Goal: Task Accomplishment & Management: Use online tool/utility

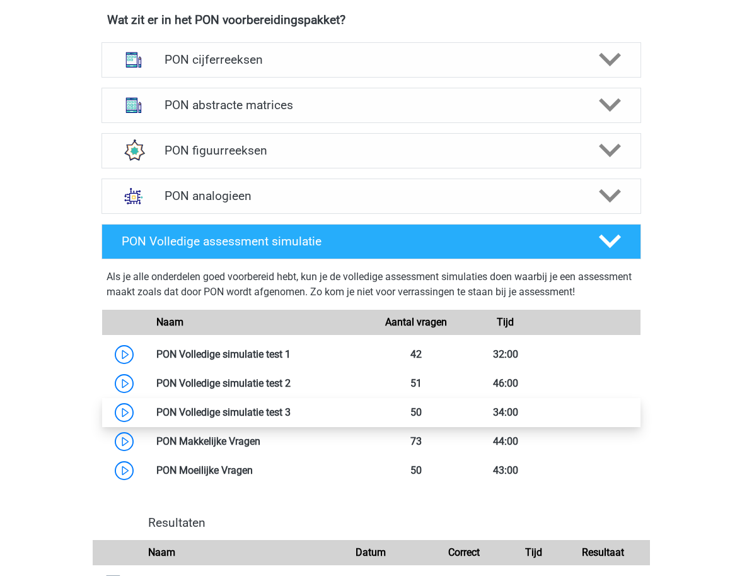
scroll to position [997, 0]
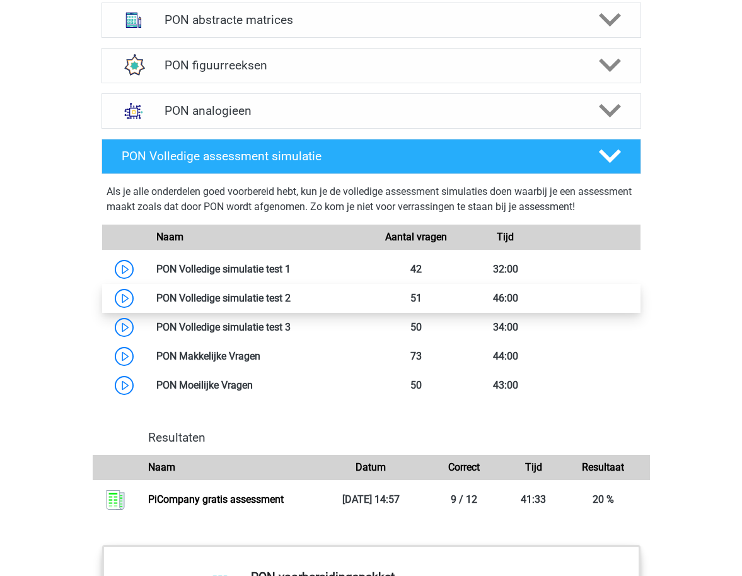
click at [291, 296] on link at bounding box center [291, 298] width 0 height 12
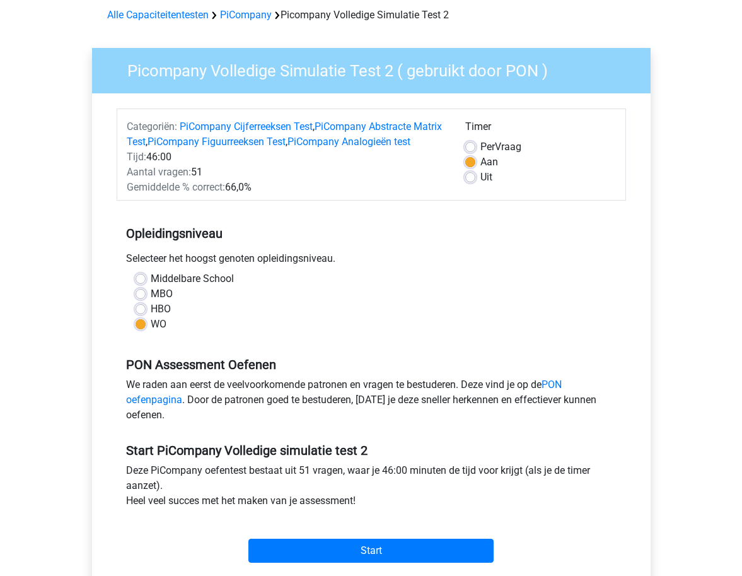
scroll to position [95, 0]
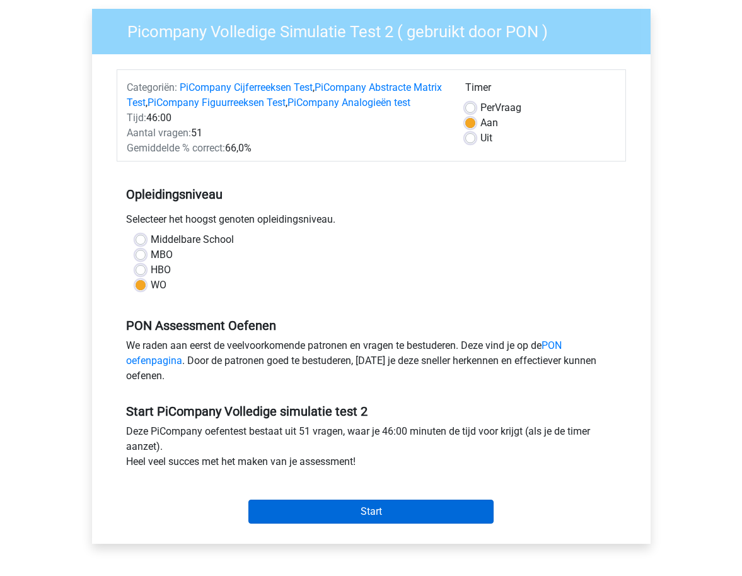
click at [371, 524] on input "Start" at bounding box center [371, 512] width 245 height 24
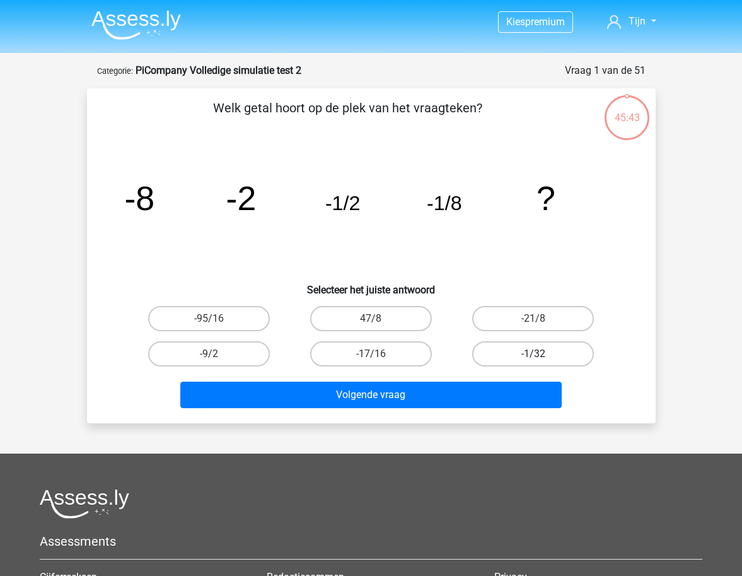
click at [559, 354] on label "-1/32" at bounding box center [533, 353] width 122 height 25
click at [542, 354] on input "-1/32" at bounding box center [538, 358] width 8 height 8
radio input "true"
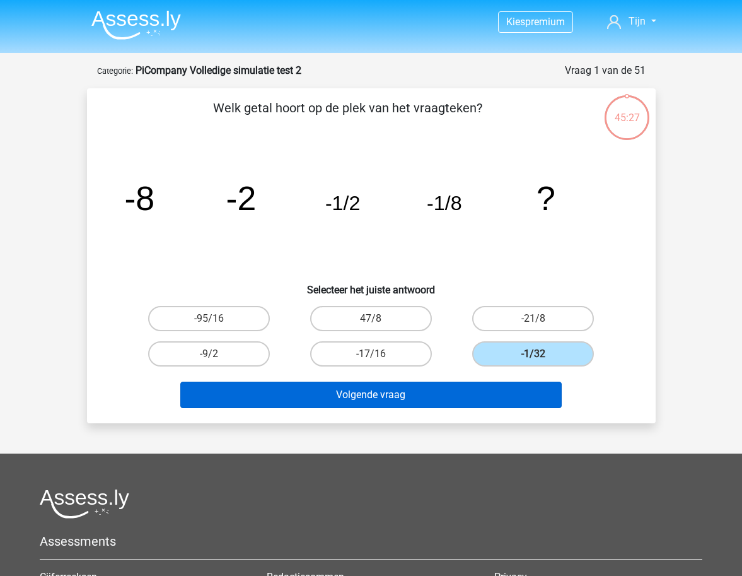
click at [445, 397] on button "Volgende vraag" at bounding box center [371, 395] width 382 height 26
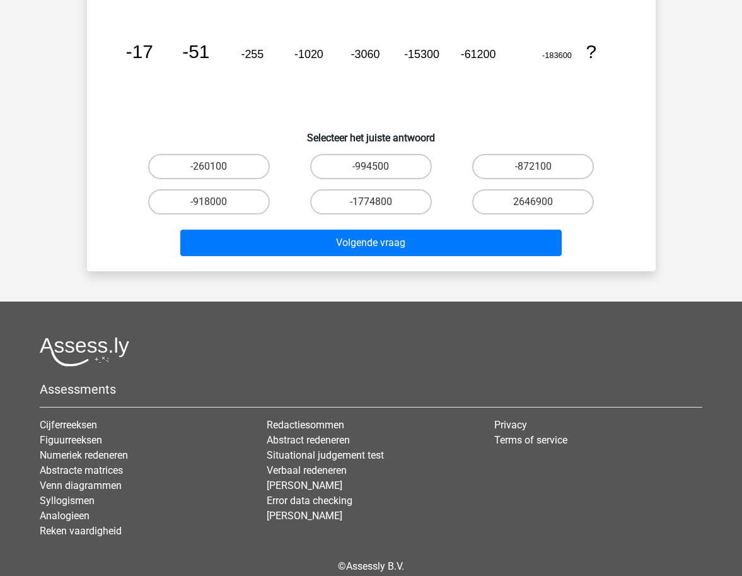
scroll to position [59, 0]
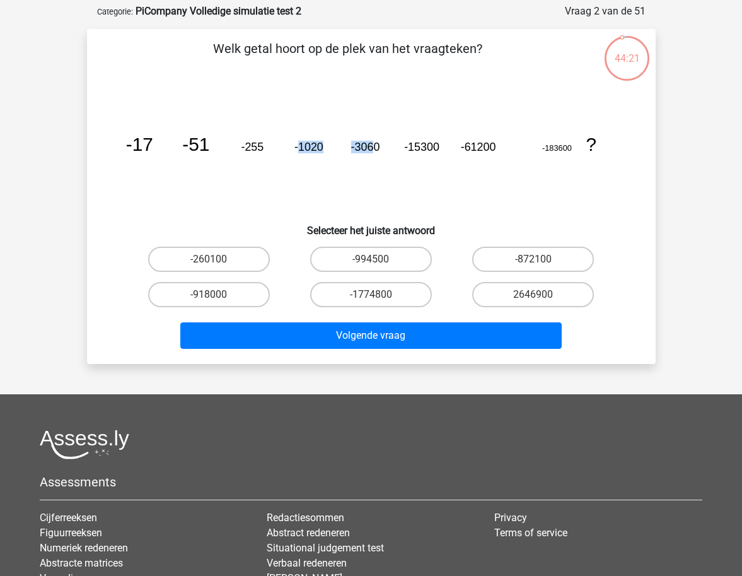
drag, startPoint x: 297, startPoint y: 149, endPoint x: 377, endPoint y: 148, distance: 79.5
click at [377, 148] on g "-17 -51 -255 -1020 -3060 -15300 -61200 -183600 ?" at bounding box center [361, 144] width 471 height 21
click at [225, 301] on label "-918000" at bounding box center [209, 294] width 122 height 25
click at [217, 301] on input "-918000" at bounding box center [213, 299] width 8 height 8
radio input "true"
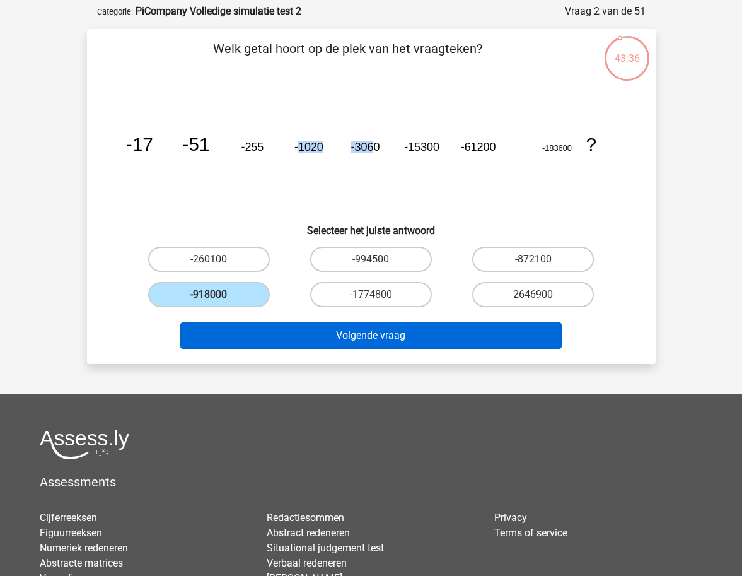
click at [301, 336] on button "Volgende vraag" at bounding box center [371, 335] width 382 height 26
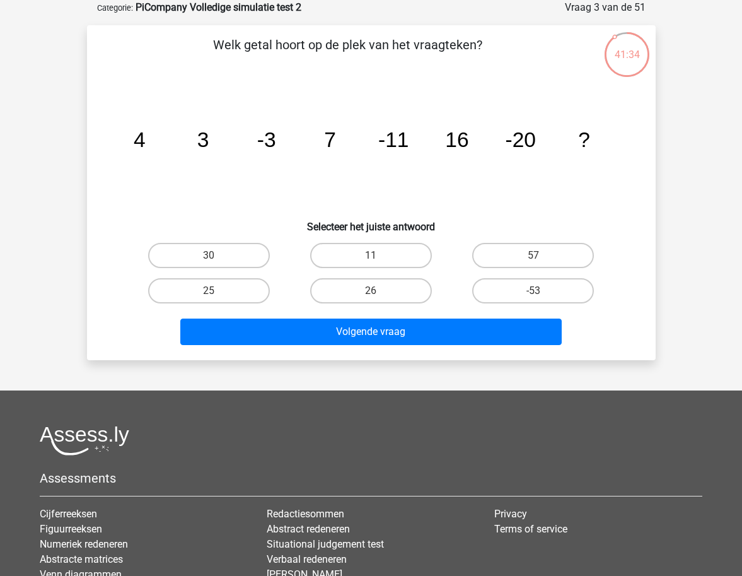
scroll to position [66, 0]
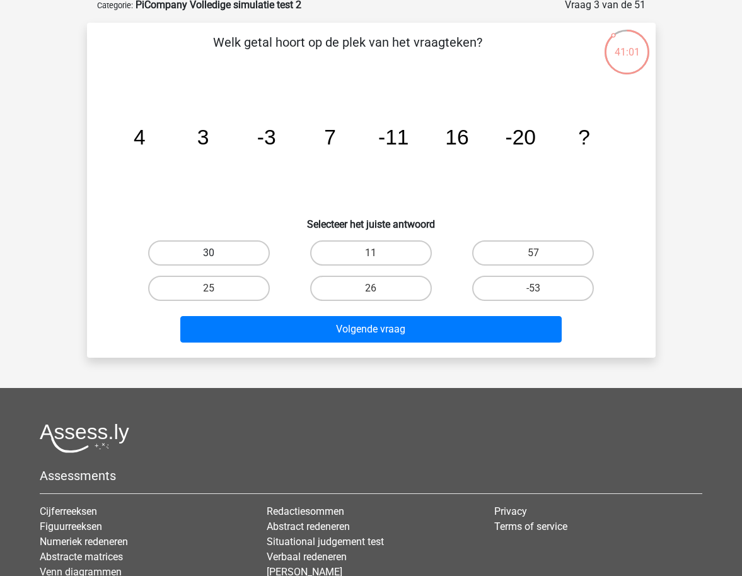
click at [208, 255] on label "30" at bounding box center [209, 252] width 122 height 25
click at [209, 255] on input "30" at bounding box center [213, 257] width 8 height 8
radio input "true"
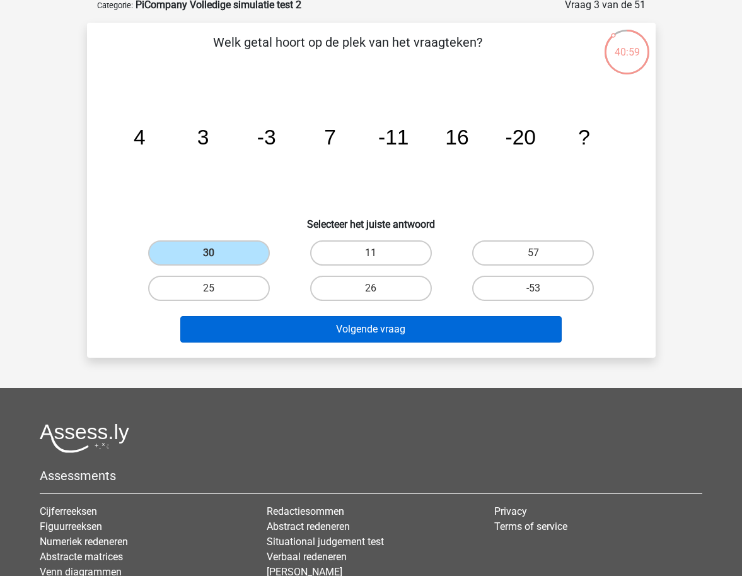
click at [476, 323] on button "Volgende vraag" at bounding box center [371, 329] width 382 height 26
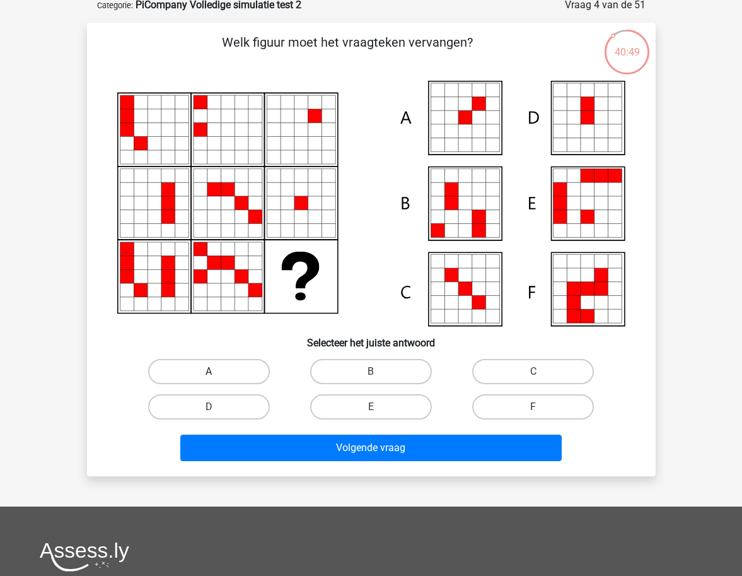
click at [261, 367] on label "A" at bounding box center [209, 371] width 122 height 25
click at [217, 372] on input "A" at bounding box center [213, 376] width 8 height 8
radio input "true"
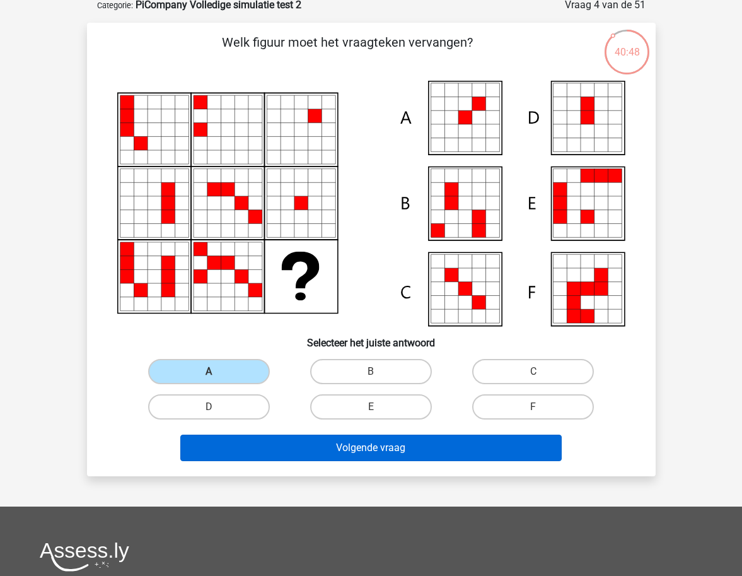
click at [385, 451] on button "Volgende vraag" at bounding box center [371, 448] width 382 height 26
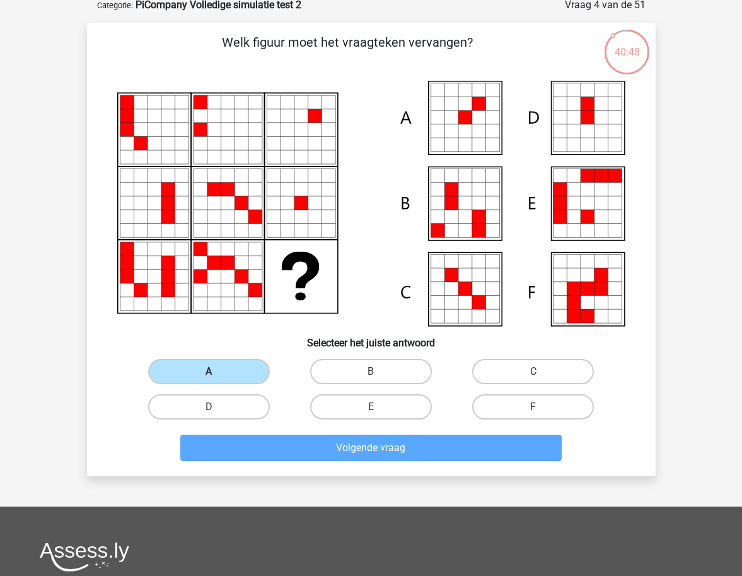
scroll to position [63, 0]
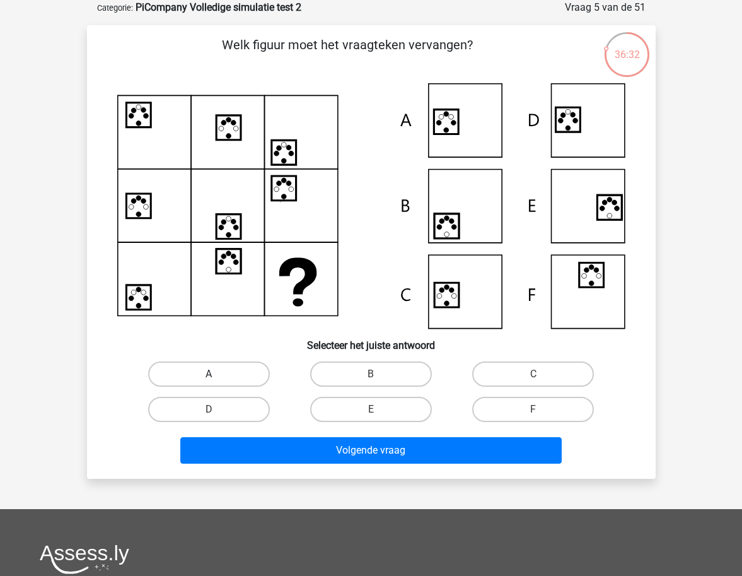
click at [231, 370] on label "A" at bounding box center [209, 373] width 122 height 25
click at [217, 374] on input "A" at bounding box center [213, 378] width 8 height 8
radio input "true"
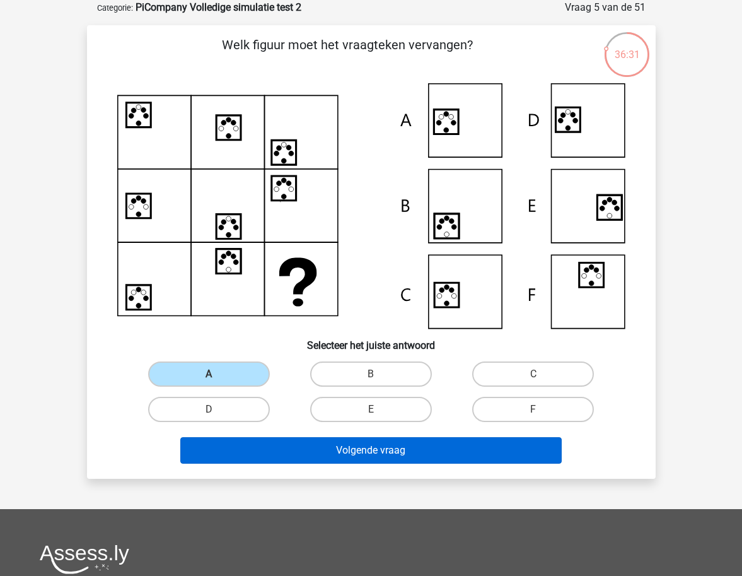
click at [312, 455] on button "Volgende vraag" at bounding box center [371, 450] width 382 height 26
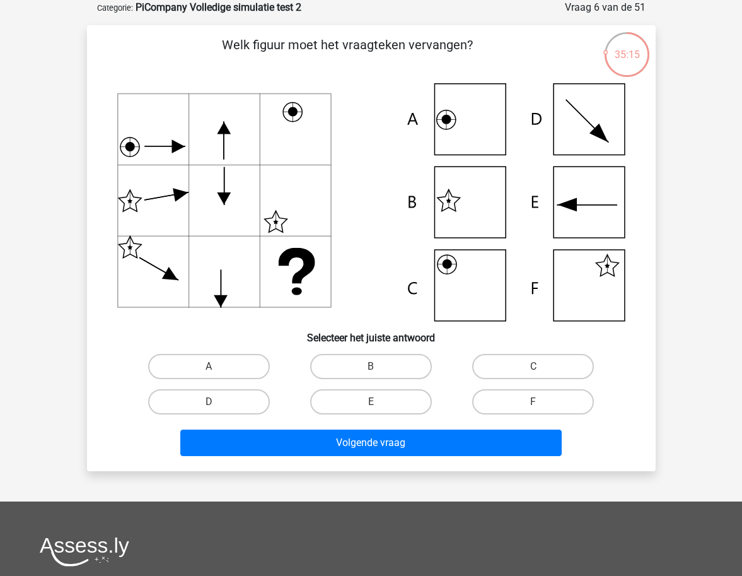
click at [372, 370] on input "B" at bounding box center [375, 370] width 8 height 8
radio input "true"
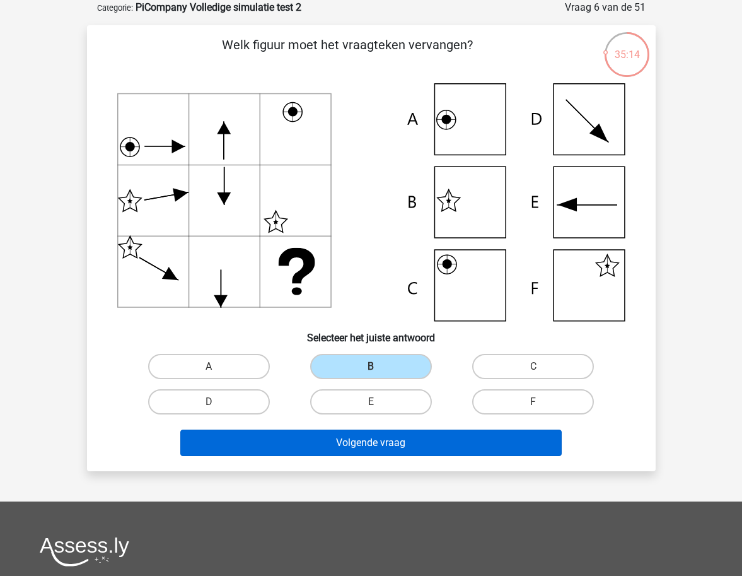
click at [375, 453] on button "Volgende vraag" at bounding box center [371, 443] width 382 height 26
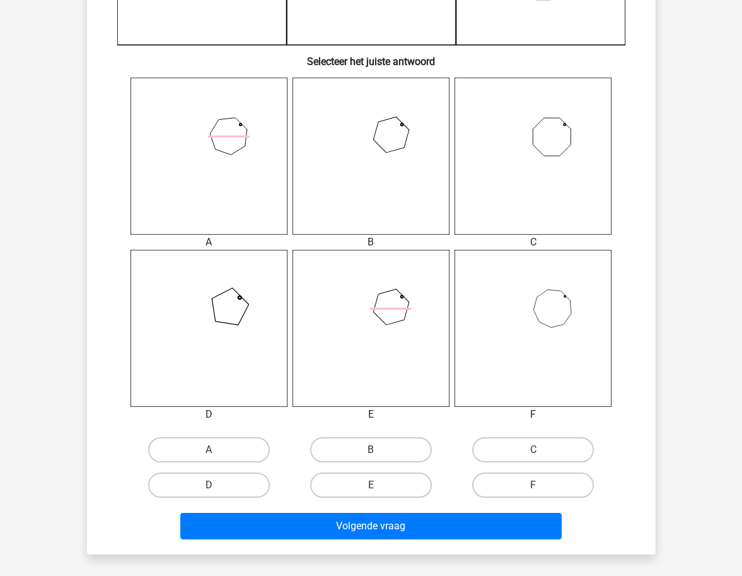
scroll to position [465, 0]
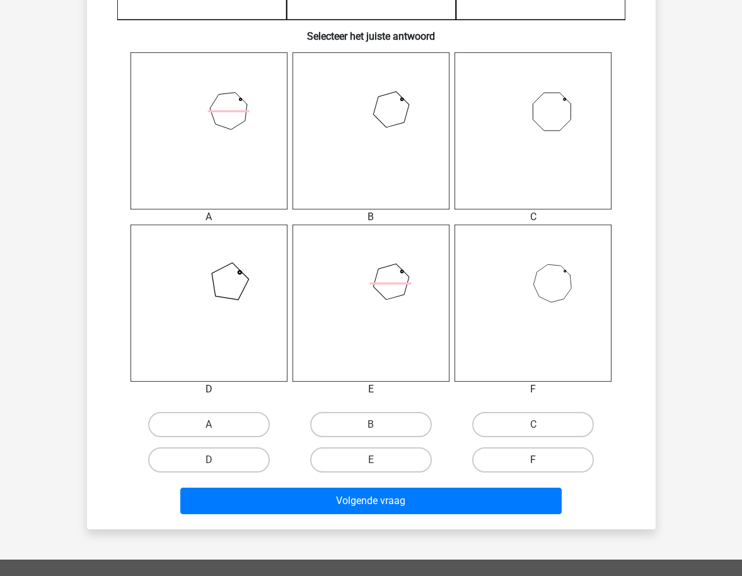
click at [559, 452] on label "F" at bounding box center [533, 459] width 122 height 25
click at [542, 460] on input "F" at bounding box center [538, 464] width 8 height 8
radio input "true"
click at [479, 486] on div "Volgende vraag" at bounding box center [371, 498] width 529 height 42
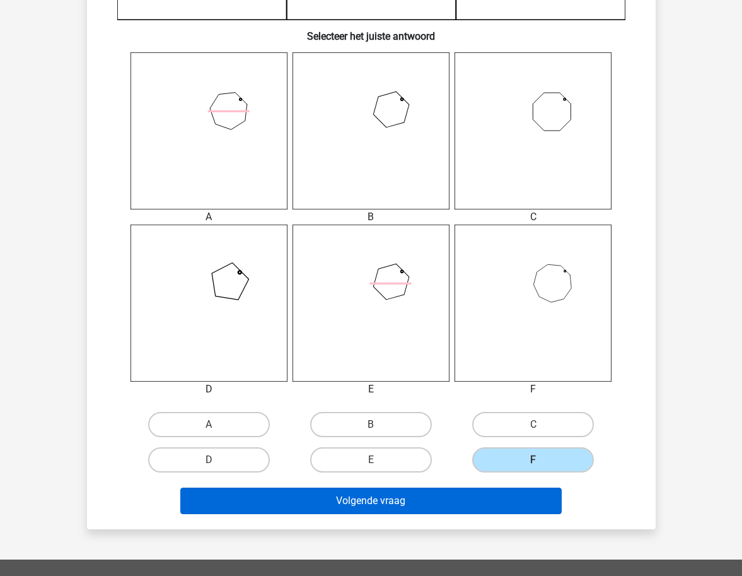
click at [460, 504] on button "Volgende vraag" at bounding box center [371, 501] width 382 height 26
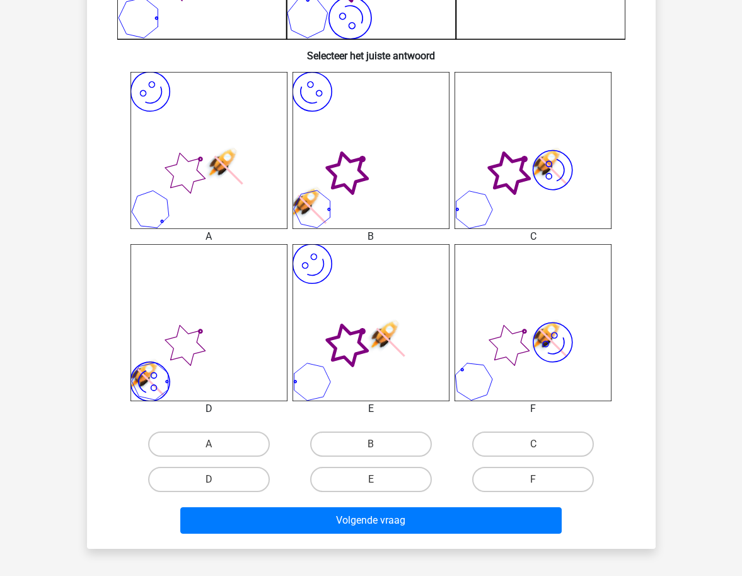
scroll to position [454, 0]
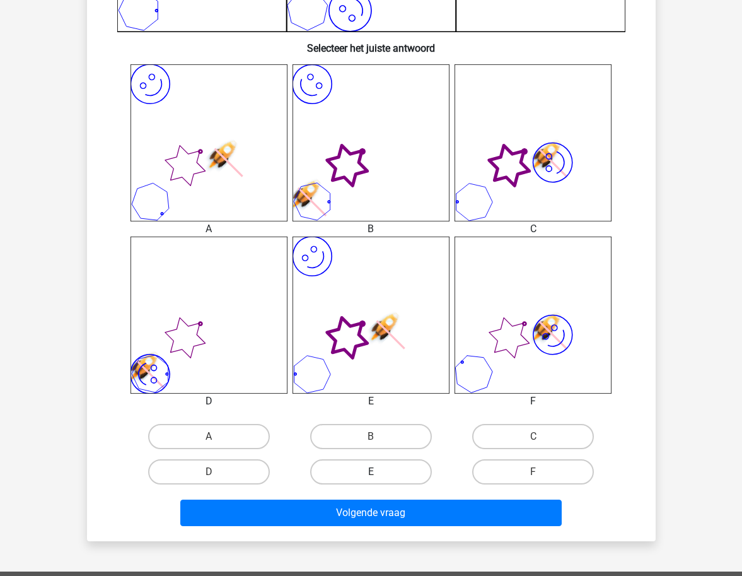
click at [382, 471] on label "E" at bounding box center [371, 471] width 122 height 25
click at [379, 472] on input "E" at bounding box center [375, 476] width 8 height 8
radio input "true"
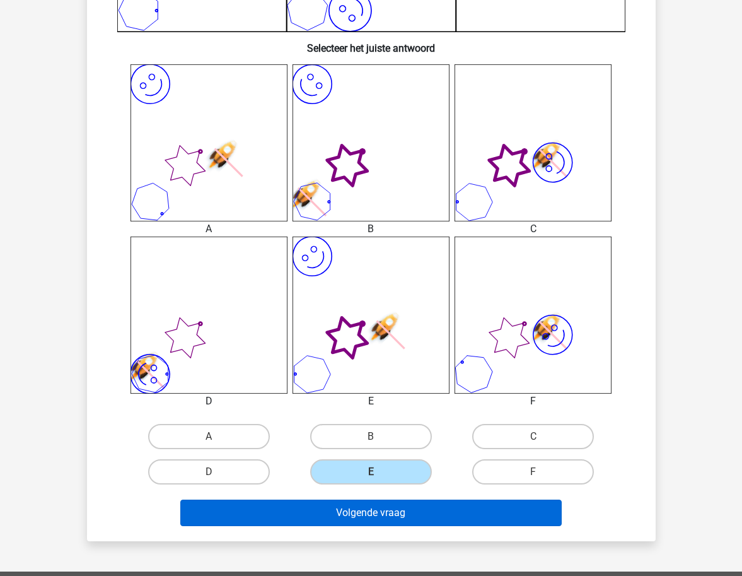
click at [386, 513] on button "Volgende vraag" at bounding box center [371, 513] width 382 height 26
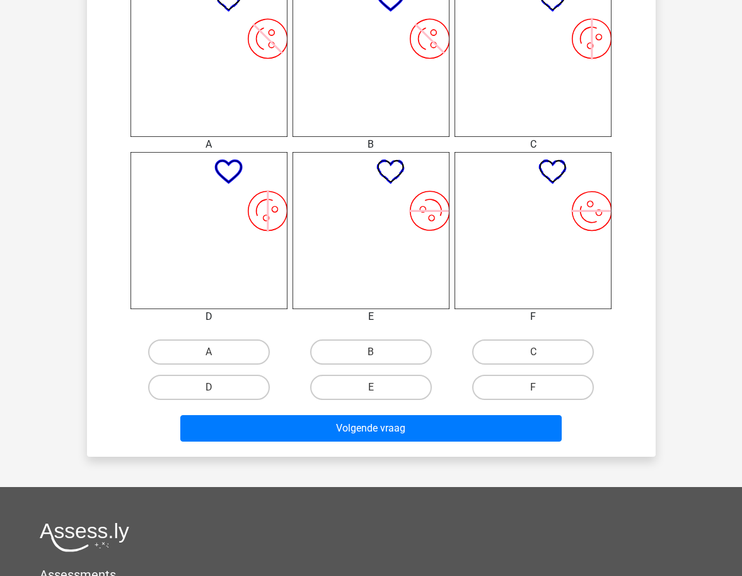
scroll to position [597, 0]
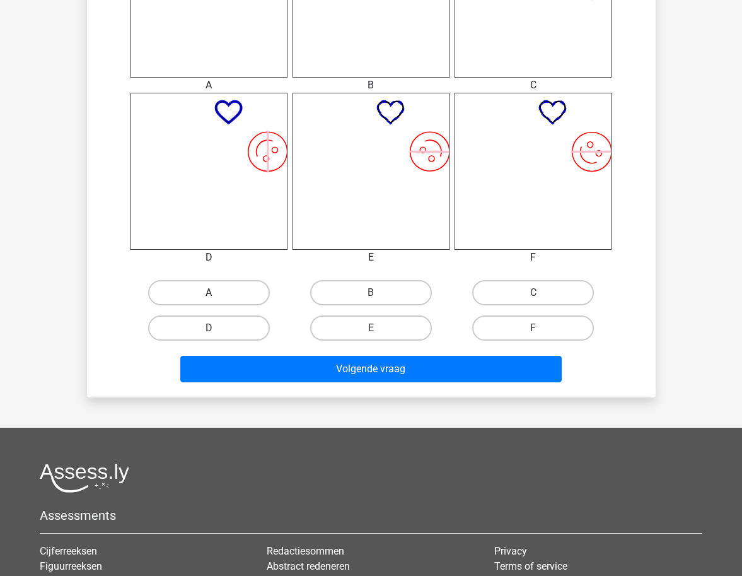
click at [206, 281] on label "A" at bounding box center [209, 292] width 122 height 25
click at [209, 293] on input "A" at bounding box center [213, 297] width 8 height 8
radio input "true"
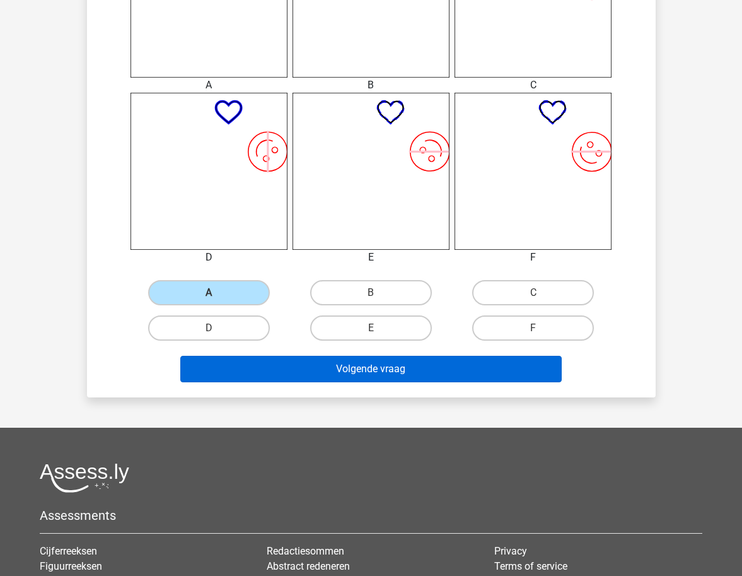
click at [346, 377] on button "Volgende vraag" at bounding box center [371, 369] width 382 height 26
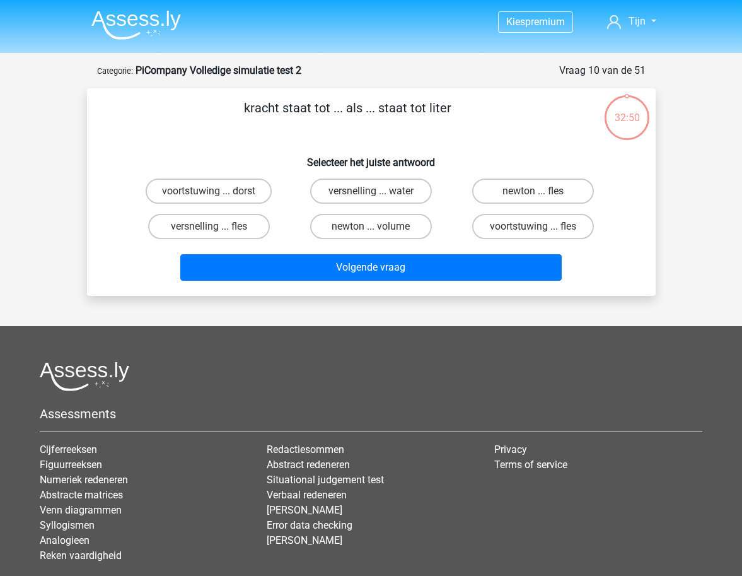
scroll to position [0, 0]
click at [385, 228] on label "newton ... volume" at bounding box center [371, 226] width 122 height 25
click at [379, 228] on input "newton ... volume" at bounding box center [375, 230] width 8 height 8
radio input "true"
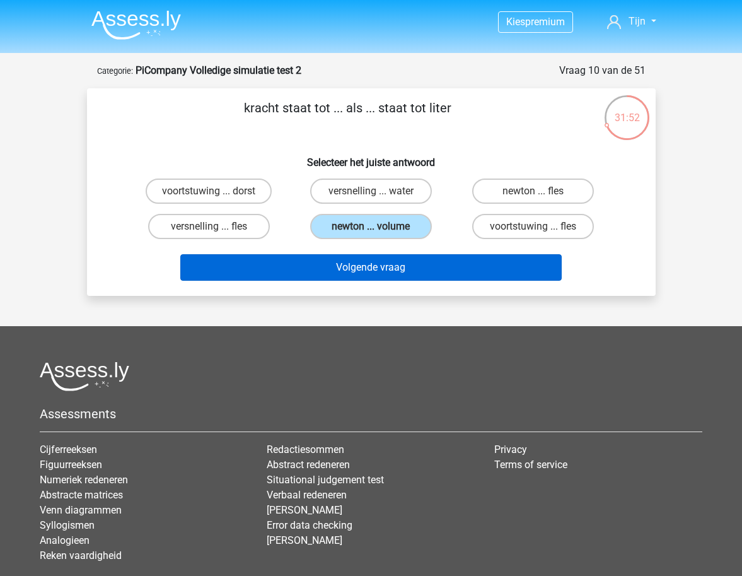
click at [468, 272] on button "Volgende vraag" at bounding box center [371, 267] width 382 height 26
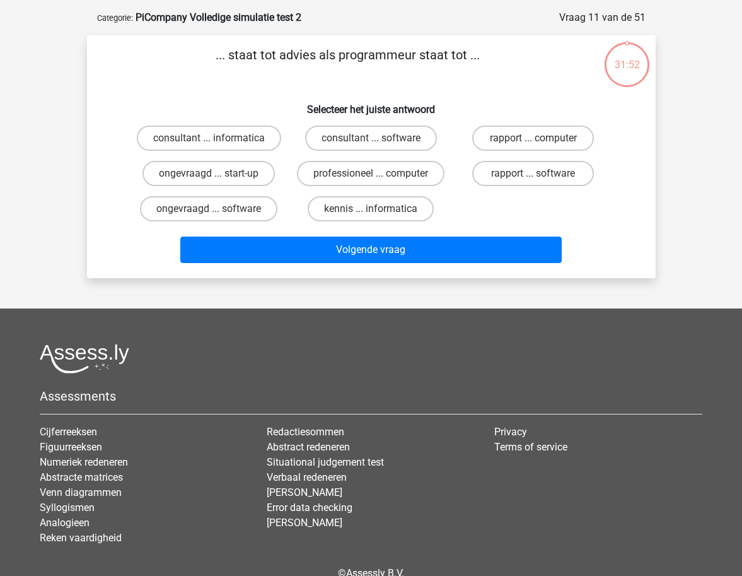
scroll to position [47, 0]
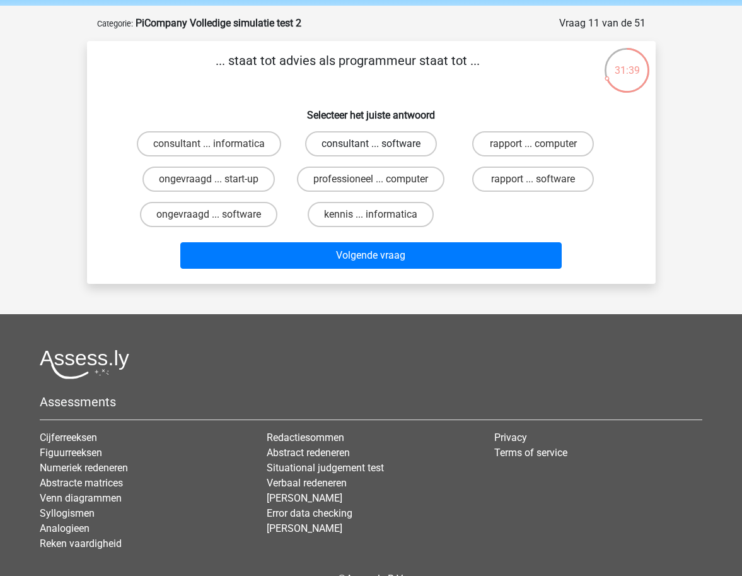
click at [360, 146] on label "consultant ... software" at bounding box center [371, 143] width 132 height 25
click at [371, 146] on input "consultant ... software" at bounding box center [375, 148] width 8 height 8
radio input "true"
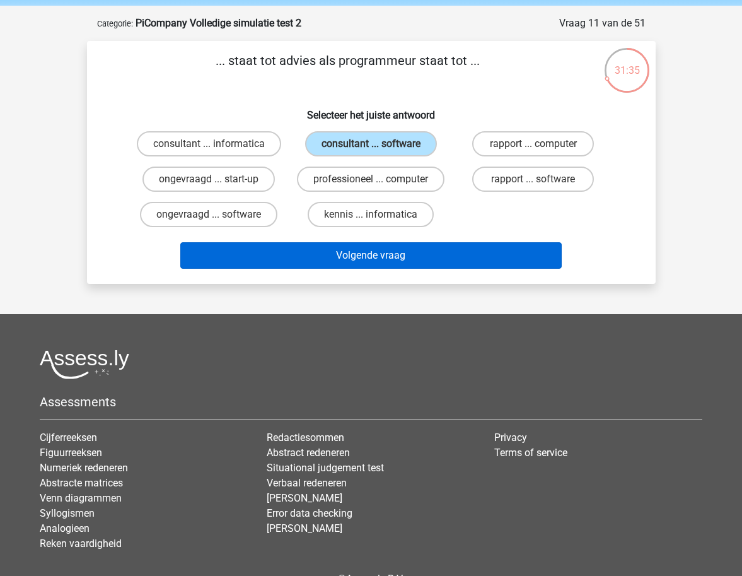
click at [373, 258] on button "Volgende vraag" at bounding box center [371, 255] width 382 height 26
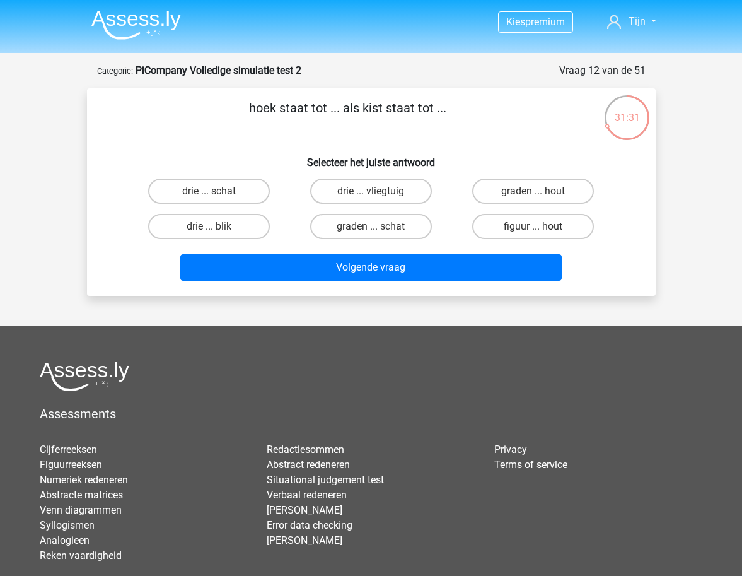
scroll to position [0, 0]
drag, startPoint x: 349, startPoint y: 108, endPoint x: 440, endPoint y: 107, distance: 90.8
click at [440, 107] on p "hoek staat tot ... als kist staat tot ..." at bounding box center [347, 117] width 481 height 38
drag, startPoint x: 513, startPoint y: 224, endPoint x: 510, endPoint y: 237, distance: 13.8
click at [514, 224] on label "figuur ... hout" at bounding box center [533, 226] width 122 height 25
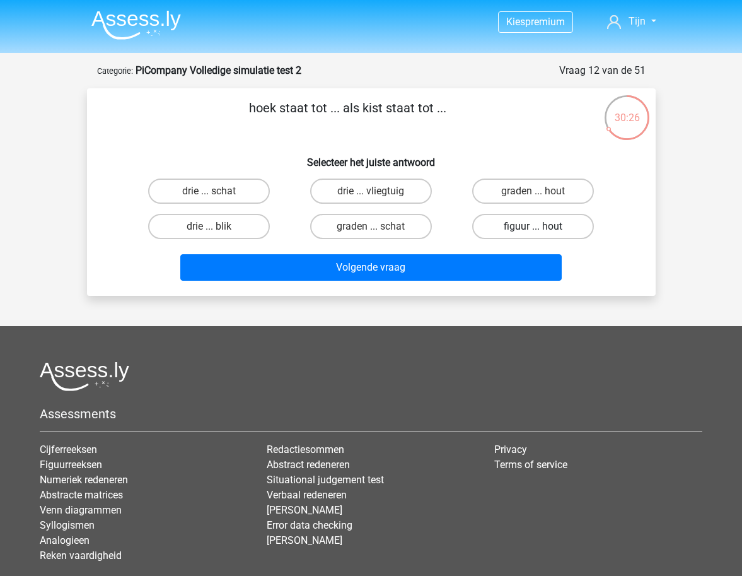
click at [534, 226] on input "figuur ... hout" at bounding box center [538, 230] width 8 height 8
radio input "true"
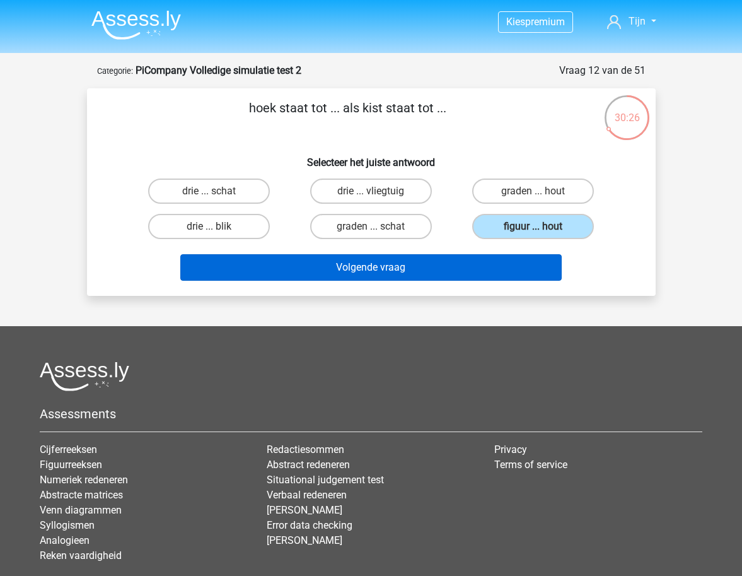
click at [497, 260] on button "Volgende vraag" at bounding box center [371, 267] width 382 height 26
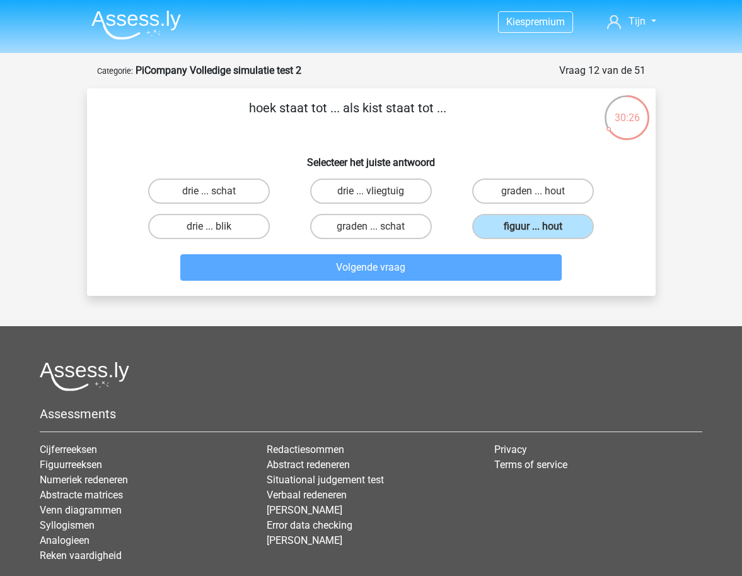
scroll to position [63, 0]
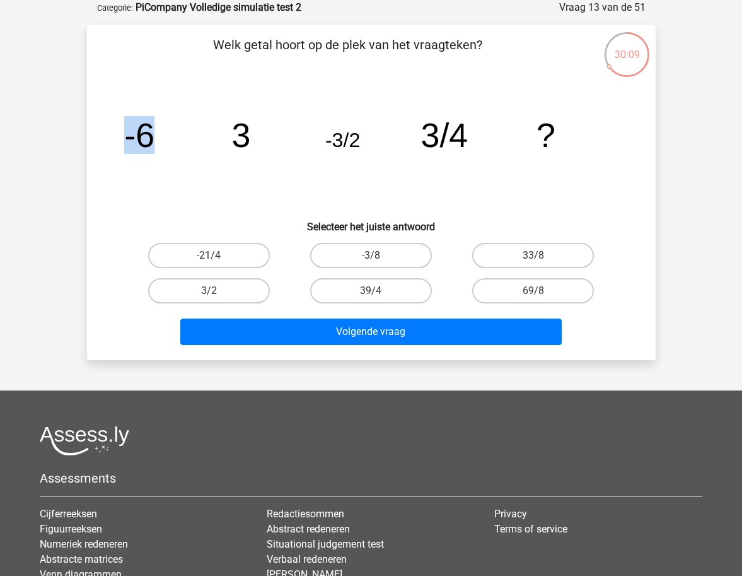
drag, startPoint x: 235, startPoint y: 136, endPoint x: 274, endPoint y: 137, distance: 39.1
click at [274, 137] on icon "image/svg+xml -6 3 -3/2 3/4 ?" at bounding box center [371, 146] width 508 height 127
click at [409, 136] on icon "image/svg+xml -6 3 -3/2 3/4 ?" at bounding box center [371, 146] width 508 height 127
drag, startPoint x: 403, startPoint y: 143, endPoint x: 449, endPoint y: 140, distance: 46.2
click at [449, 140] on icon "image/svg+xml -6 3 -3/2 3/4 ?" at bounding box center [371, 146] width 508 height 127
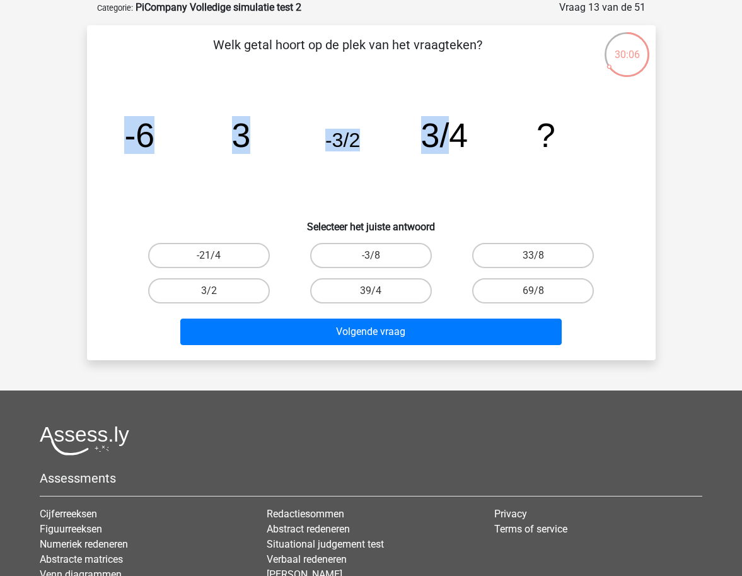
click at [344, 144] on tspan "-3/2" at bounding box center [342, 140] width 35 height 23
drag, startPoint x: 363, startPoint y: 140, endPoint x: 303, endPoint y: 137, distance: 60.0
click at [303, 137] on icon "image/svg+xml -6 3 -3/2 3/4 ?" at bounding box center [371, 146] width 508 height 127
click at [333, 139] on tspan "-3/2" at bounding box center [342, 140] width 35 height 23
drag, startPoint x: 335, startPoint y: 142, endPoint x: 364, endPoint y: 142, distance: 29.0
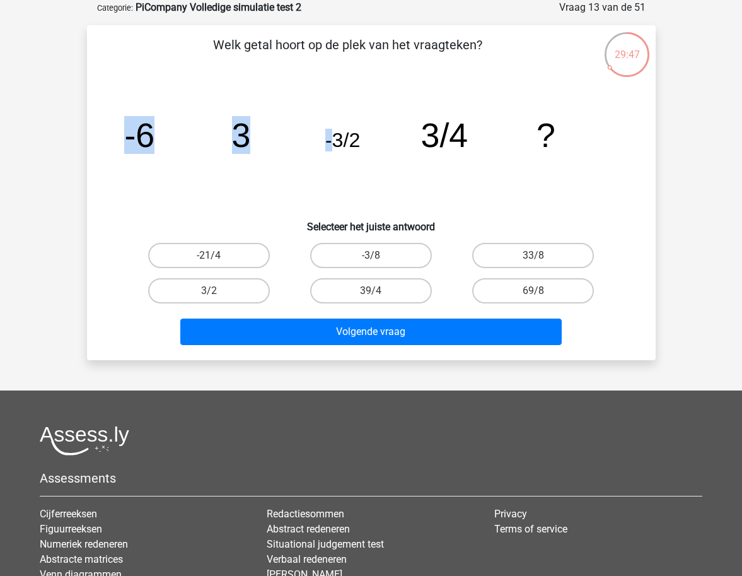
click at [364, 142] on icon "image/svg+xml -6 3 -3/2 3/4 ?" at bounding box center [371, 146] width 508 height 127
click at [354, 143] on tspan "-3/2" at bounding box center [342, 140] width 35 height 23
drag, startPoint x: 348, startPoint y: 144, endPoint x: 368, endPoint y: 144, distance: 20.2
click at [368, 144] on icon "image/svg+xml -6 3 -3/2 3/4 ?" at bounding box center [371, 146] width 508 height 127
click at [377, 251] on label "-3/8" at bounding box center [371, 255] width 122 height 25
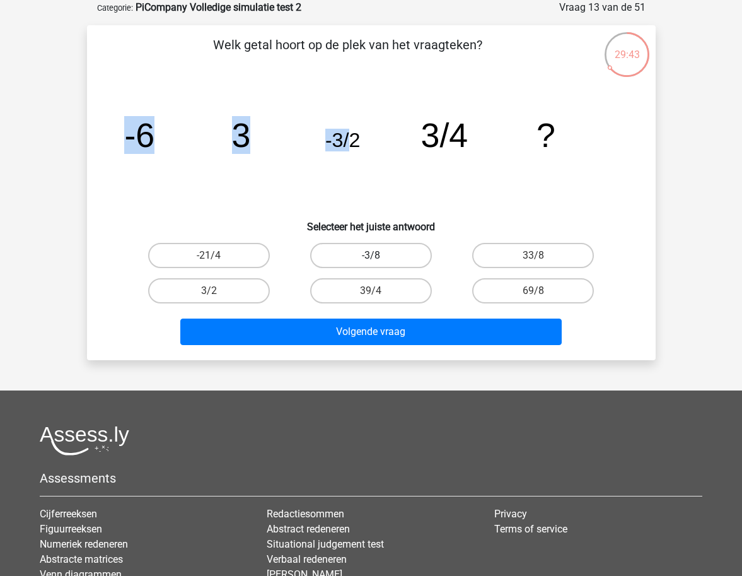
click at [377, 255] on input "-3/8" at bounding box center [375, 259] width 8 height 8
radio input "true"
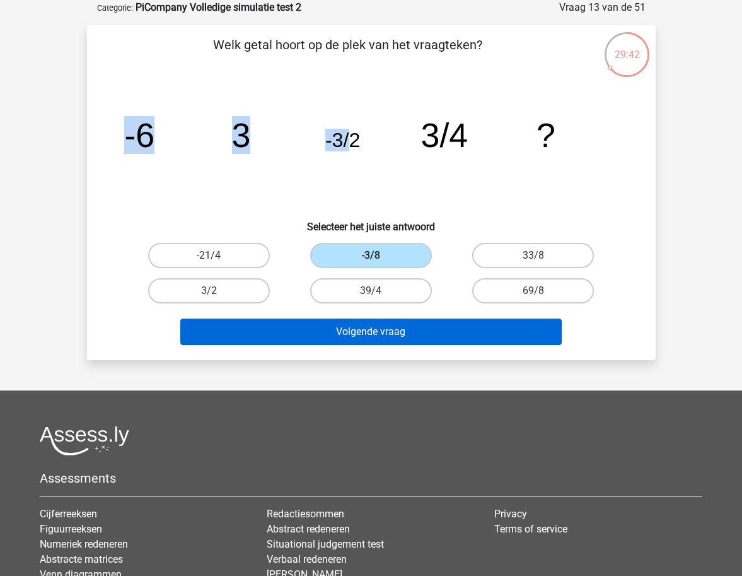
click at [401, 330] on button "Volgende vraag" at bounding box center [371, 332] width 382 height 26
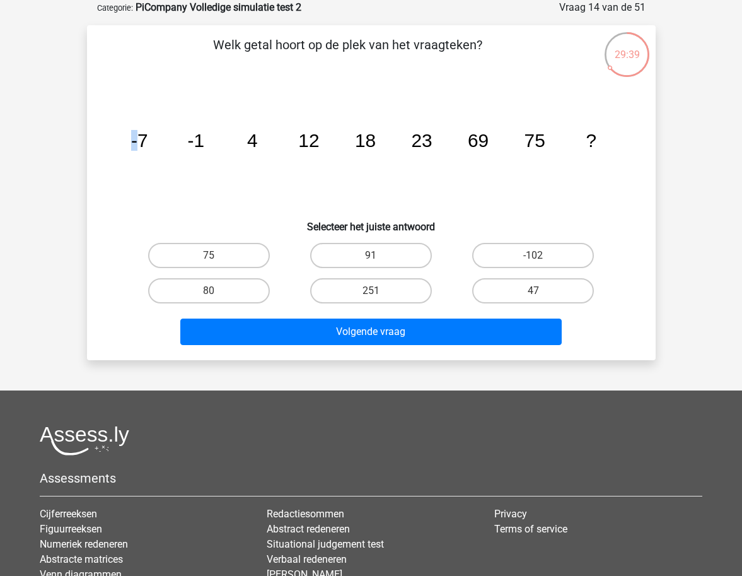
drag, startPoint x: 138, startPoint y: 148, endPoint x: 153, endPoint y: 144, distance: 15.6
click at [152, 144] on icon "image/svg+xml -7 -1 4 12 18 23 69 75 ?" at bounding box center [371, 146] width 508 height 127
click at [411, 287] on label "251" at bounding box center [371, 290] width 122 height 25
click at [379, 291] on input "251" at bounding box center [375, 295] width 8 height 8
radio input "true"
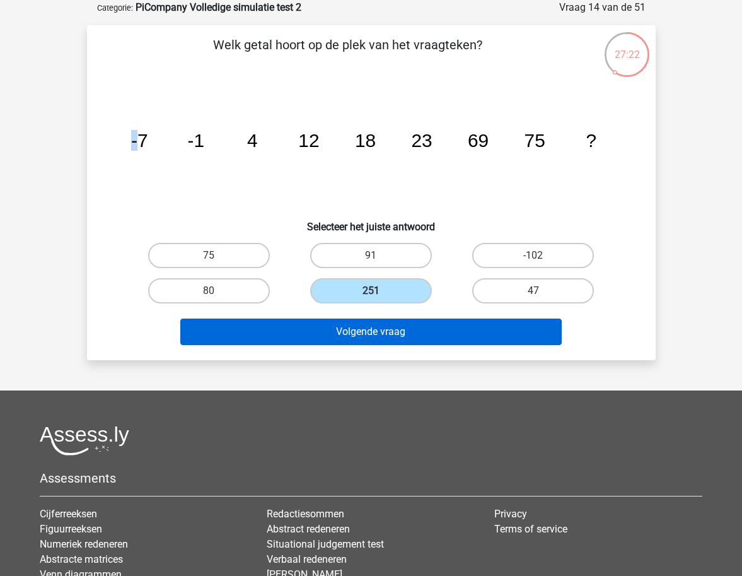
click at [426, 325] on button "Volgende vraag" at bounding box center [371, 332] width 382 height 26
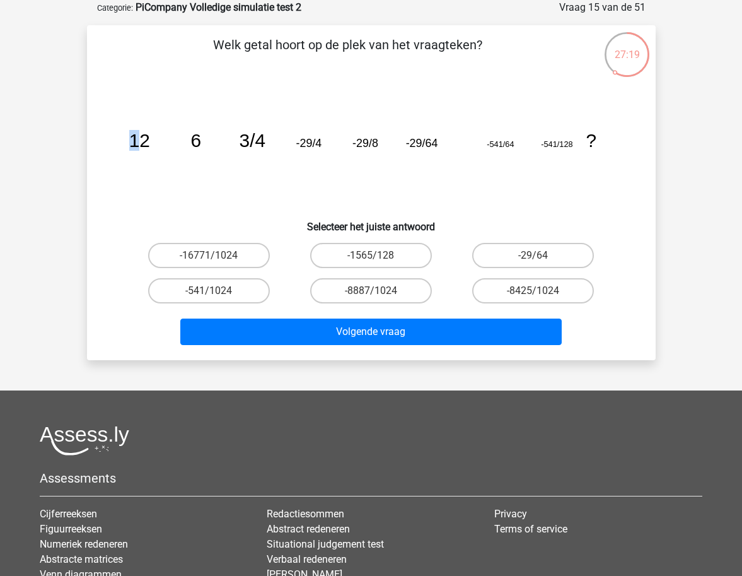
drag, startPoint x: 138, startPoint y: 148, endPoint x: 301, endPoint y: 154, distance: 164.1
click at [301, 154] on icon "image/svg+xml 12 6 3/4 -29/4 -29/8 -29/64 -541/64 -541/128 ?" at bounding box center [371, 146] width 508 height 127
click at [245, 172] on icon "image/svg+xml 12 6 3/4 -29/4 -29/8 -29/64 -541/64 -541/128 ?" at bounding box center [371, 146] width 508 height 127
drag, startPoint x: 502, startPoint y: 147, endPoint x: 469, endPoint y: 146, distance: 32.8
click at [469, 146] on icon "image/svg+xml 12 6 3/4 -29/4 -29/8 -29/64 -541/64 -541/128 ?" at bounding box center [371, 146] width 508 height 127
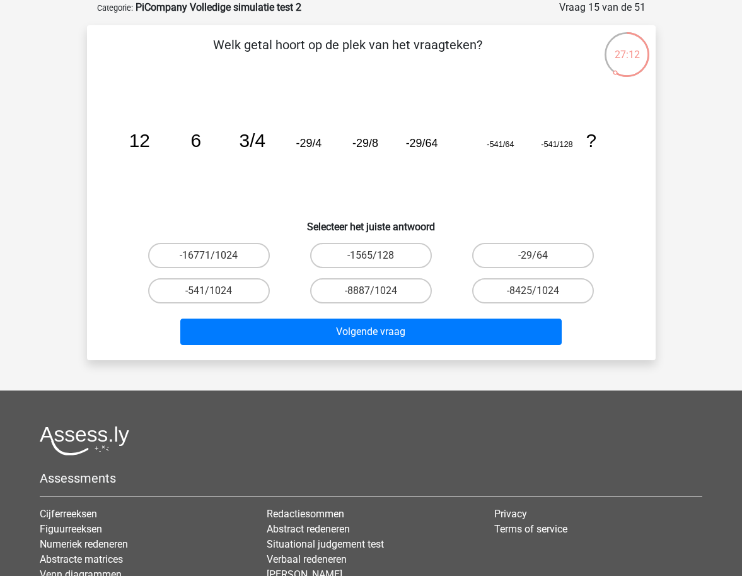
click at [554, 144] on tspan "-541/128" at bounding box center [557, 143] width 32 height 9
drag, startPoint x: 353, startPoint y: 146, endPoint x: 376, endPoint y: 146, distance: 23.3
click at [376, 146] on text "-29/8" at bounding box center [366, 143] width 26 height 13
click at [327, 150] on icon "image/svg+xml 12 6 3/4 -29/4 -29/8 -29/64 -541/64 -541/128 ?" at bounding box center [371, 146] width 508 height 127
drag, startPoint x: 300, startPoint y: 146, endPoint x: 406, endPoint y: 146, distance: 106.0
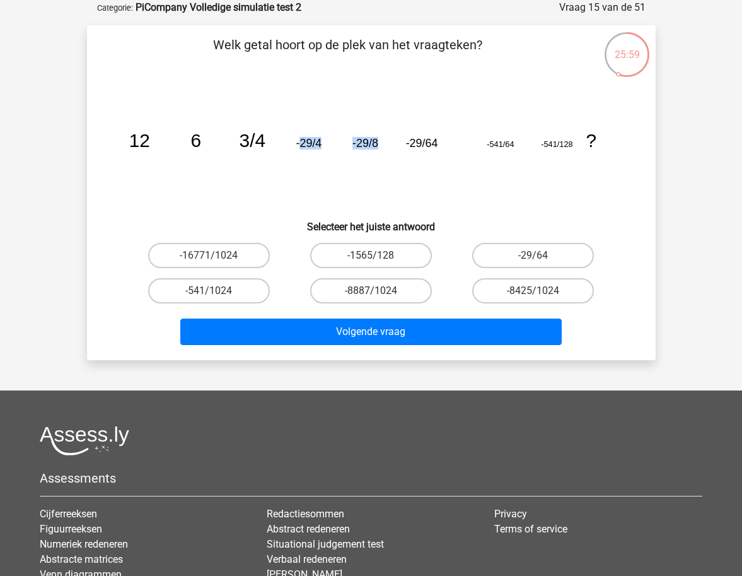
click at [406, 146] on g "12 6 3/4 -29/4 -29/8 -29/64 -541/64 -541/128 ?" at bounding box center [362, 140] width 467 height 21
click at [216, 289] on label "-541/1024" at bounding box center [209, 290] width 122 height 25
click at [216, 291] on input "-541/1024" at bounding box center [213, 295] width 8 height 8
radio input "true"
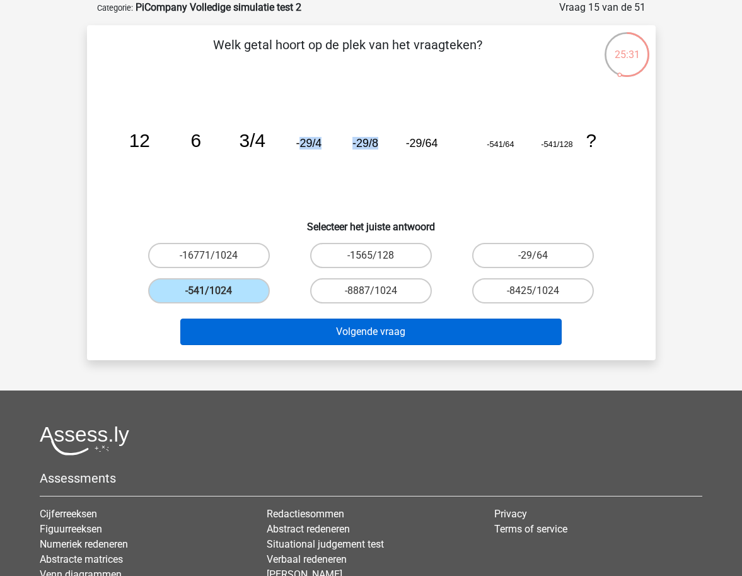
click at [428, 333] on button "Volgende vraag" at bounding box center [371, 332] width 382 height 26
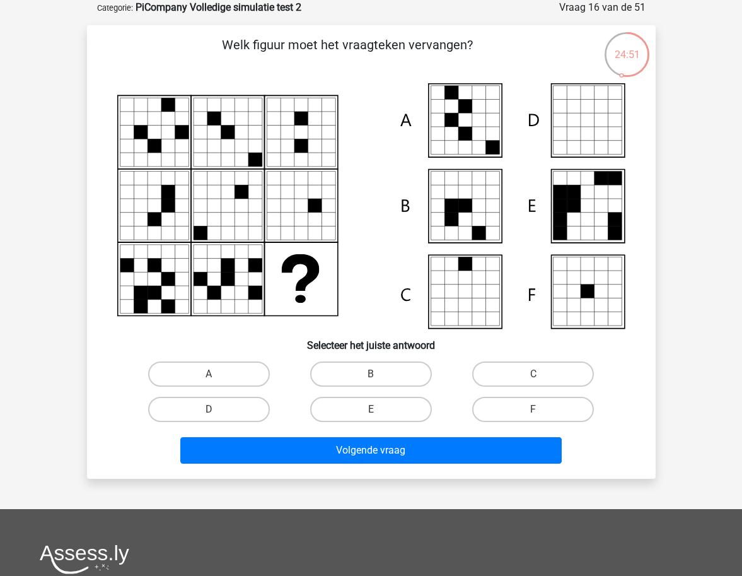
drag, startPoint x: 218, startPoint y: 373, endPoint x: 269, endPoint y: 391, distance: 54.3
click at [218, 373] on label "A" at bounding box center [209, 373] width 122 height 25
click at [217, 374] on input "A" at bounding box center [213, 378] width 8 height 8
radio input "true"
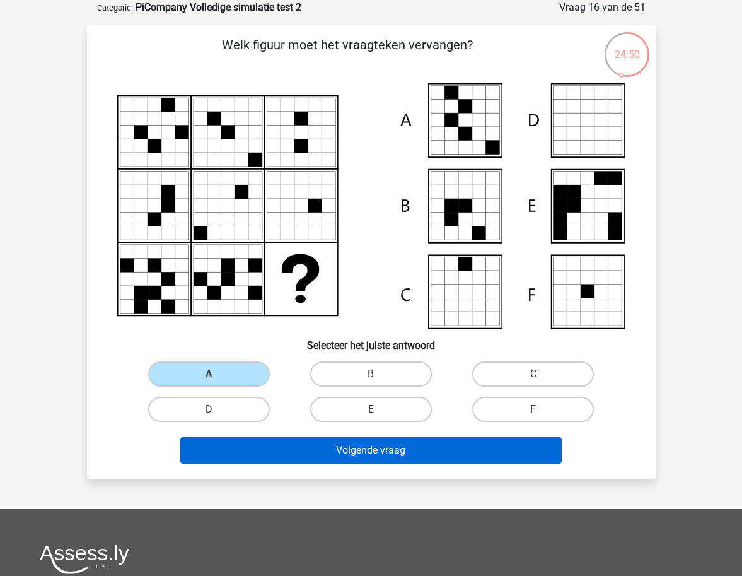
click at [396, 448] on button "Volgende vraag" at bounding box center [371, 450] width 382 height 26
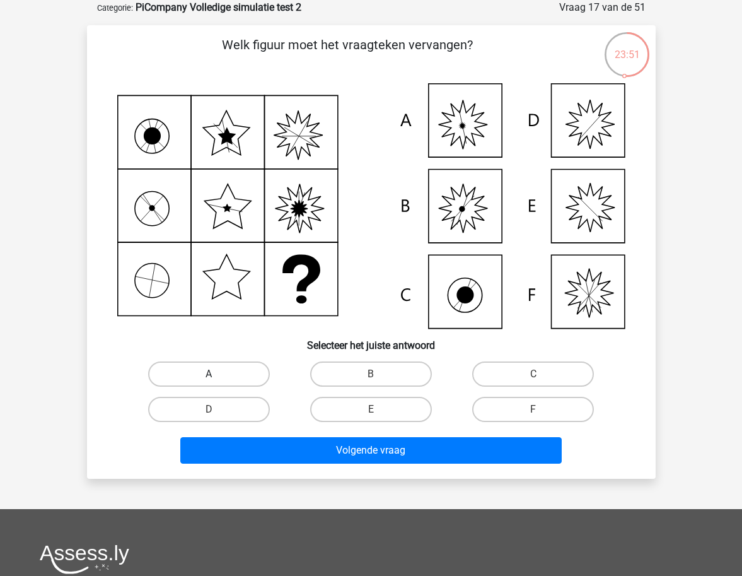
click at [187, 371] on label "A" at bounding box center [209, 373] width 122 height 25
click at [209, 374] on input "A" at bounding box center [213, 378] width 8 height 8
radio input "true"
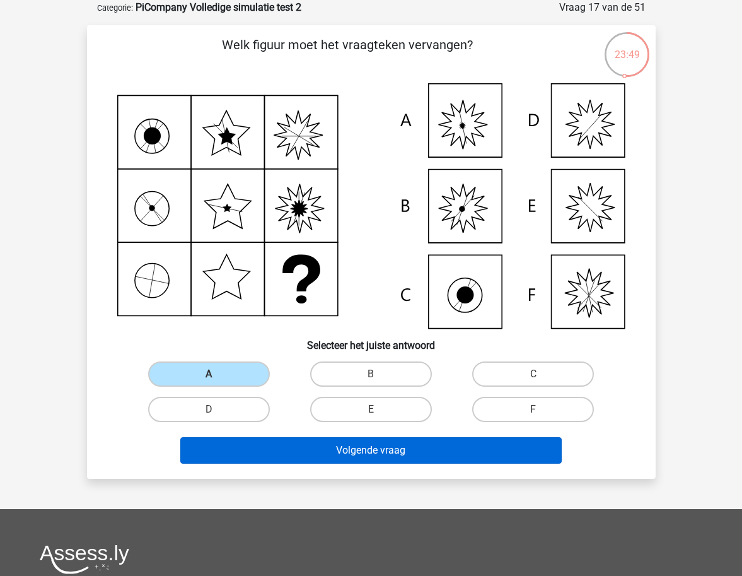
click at [436, 454] on button "Volgende vraag" at bounding box center [371, 450] width 382 height 26
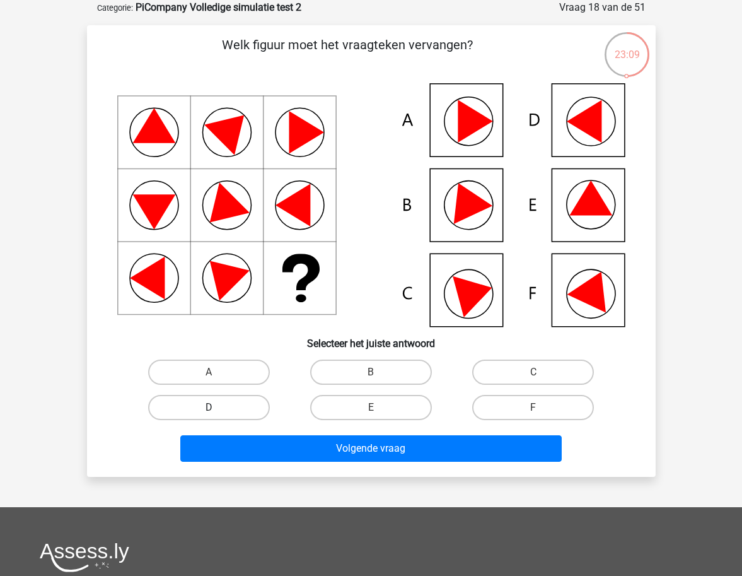
click at [233, 401] on label "D" at bounding box center [209, 407] width 122 height 25
click at [217, 407] on input "D" at bounding box center [213, 411] width 8 height 8
radio input "true"
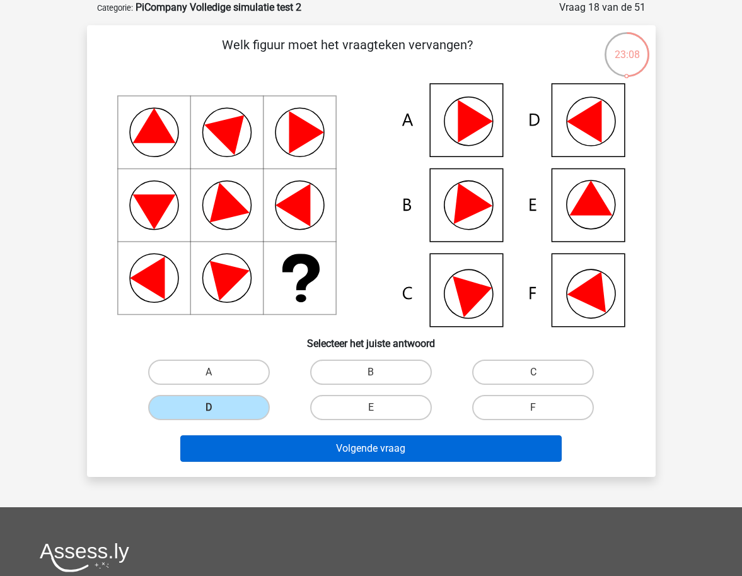
click at [357, 444] on button "Volgende vraag" at bounding box center [371, 448] width 382 height 26
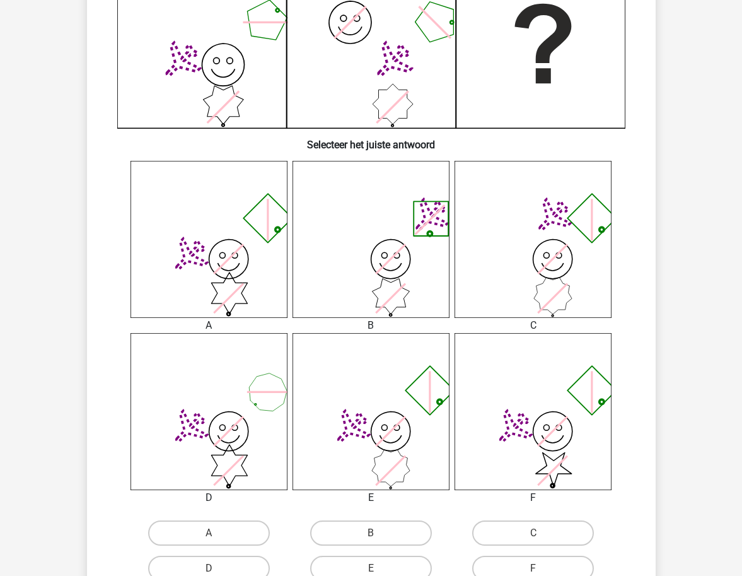
scroll to position [517, 0]
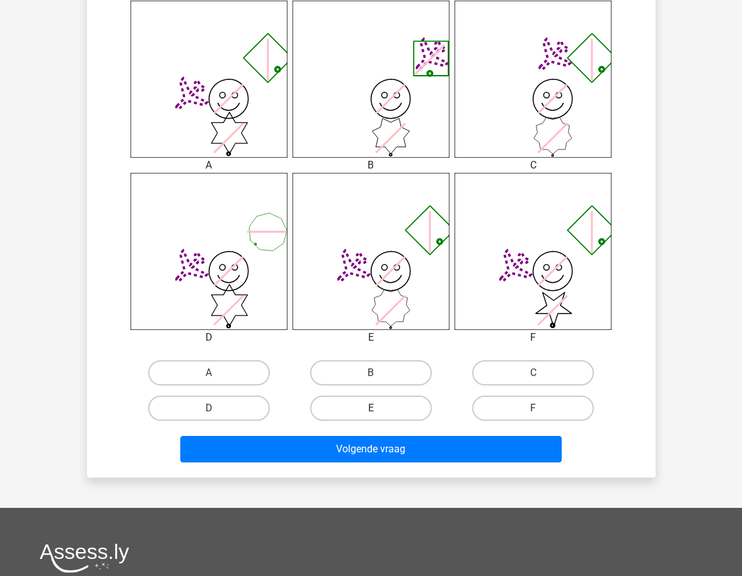
click at [360, 404] on label "E" at bounding box center [371, 407] width 122 height 25
click at [371, 408] on input "E" at bounding box center [375, 412] width 8 height 8
radio input "true"
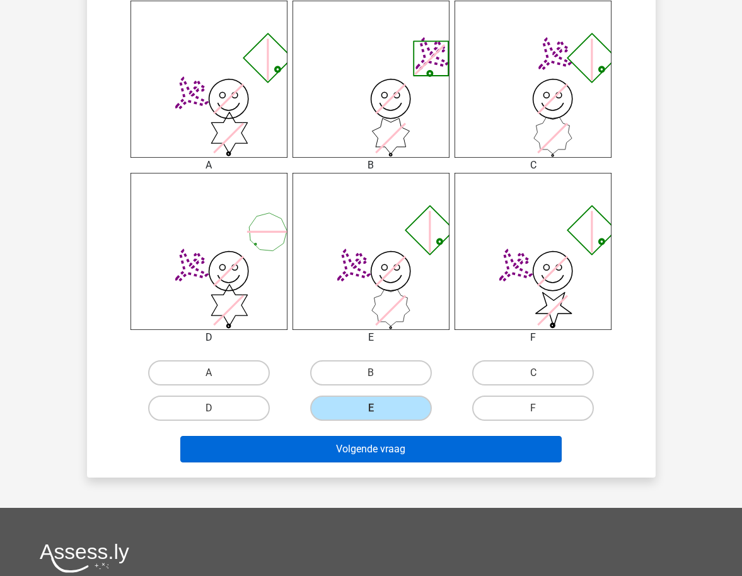
click at [383, 447] on button "Volgende vraag" at bounding box center [371, 449] width 382 height 26
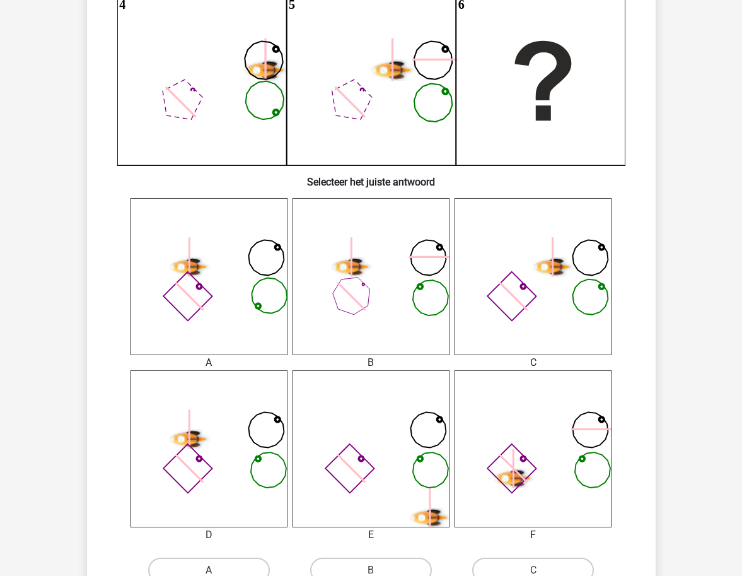
scroll to position [425, 0]
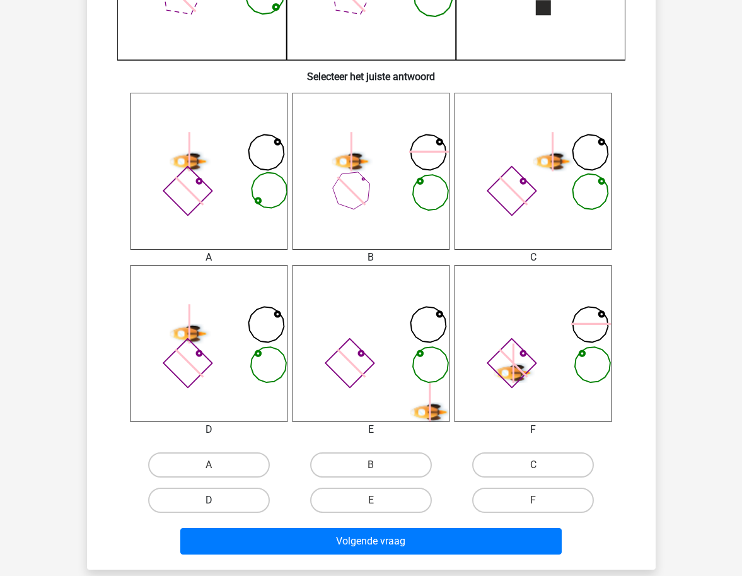
click at [228, 495] on label "D" at bounding box center [209, 500] width 122 height 25
click at [217, 500] on input "D" at bounding box center [213, 504] width 8 height 8
radio input "true"
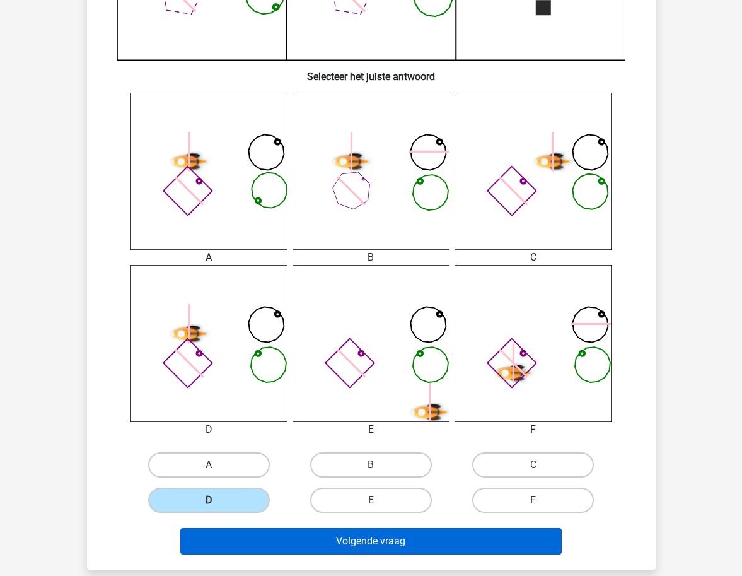
click at [294, 539] on button "Volgende vraag" at bounding box center [371, 541] width 382 height 26
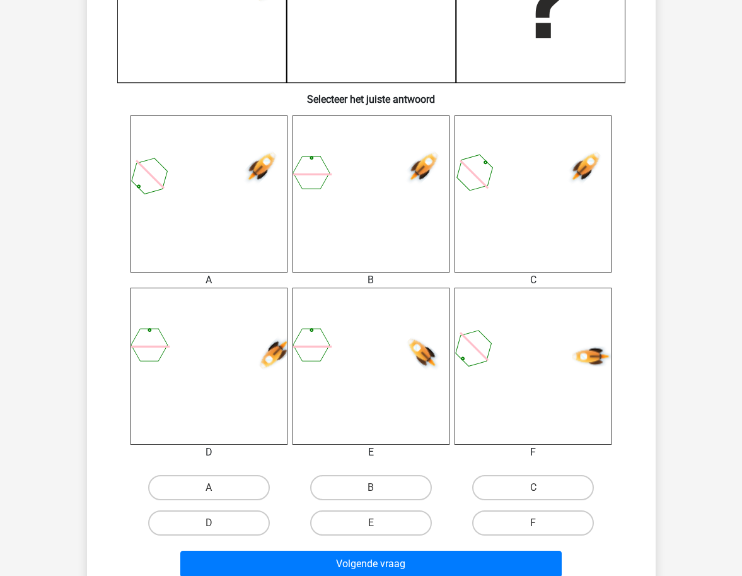
scroll to position [405, 0]
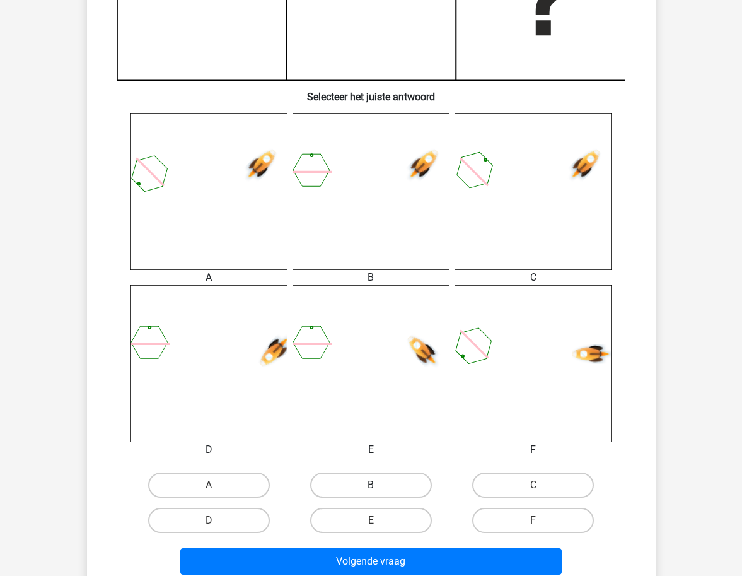
click at [356, 486] on label "B" at bounding box center [371, 484] width 122 height 25
click at [371, 486] on input "B" at bounding box center [375, 489] width 8 height 8
radio input "true"
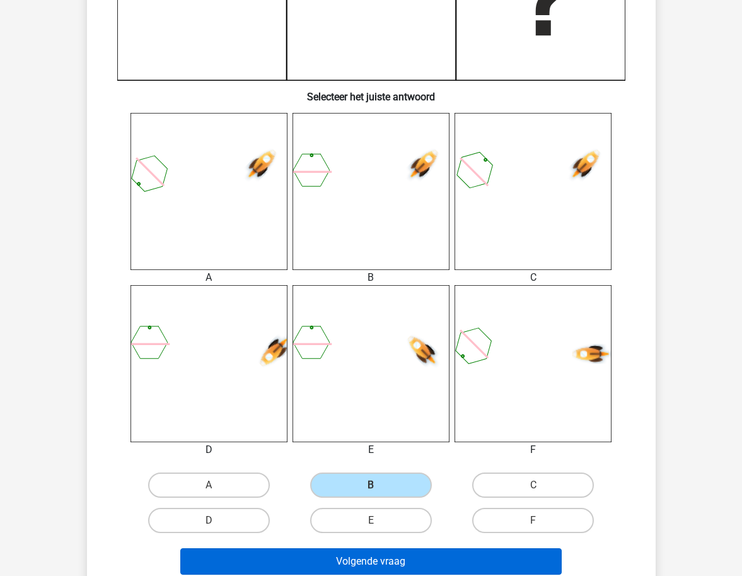
click at [423, 558] on button "Volgende vraag" at bounding box center [371, 561] width 382 height 26
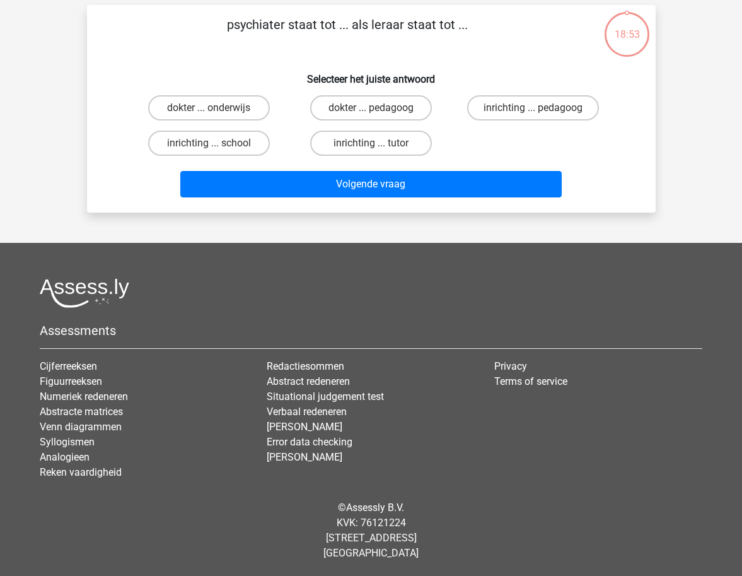
scroll to position [63, 0]
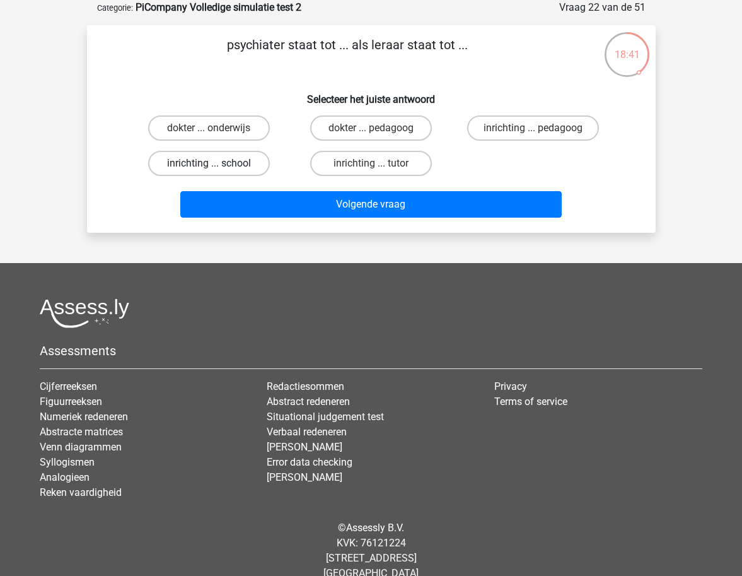
click at [238, 161] on label "inrichting ... school" at bounding box center [209, 163] width 122 height 25
click at [217, 163] on input "inrichting ... school" at bounding box center [213, 167] width 8 height 8
radio input "true"
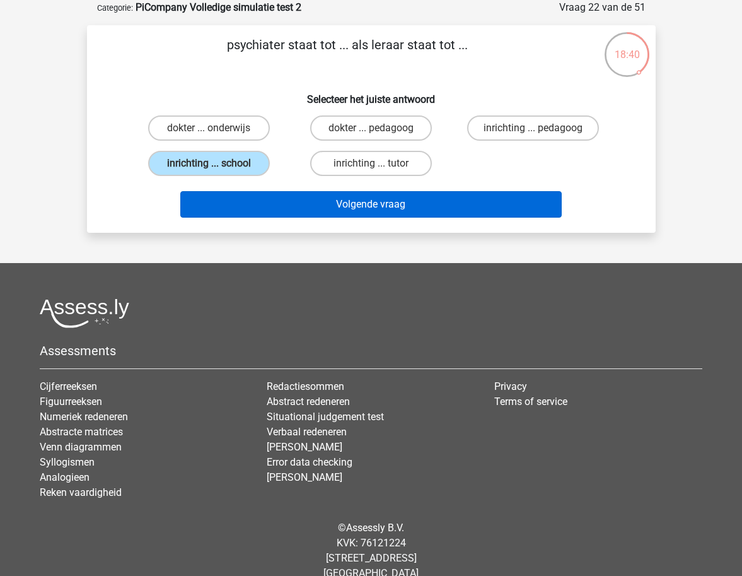
click at [351, 207] on button "Volgende vraag" at bounding box center [371, 204] width 382 height 26
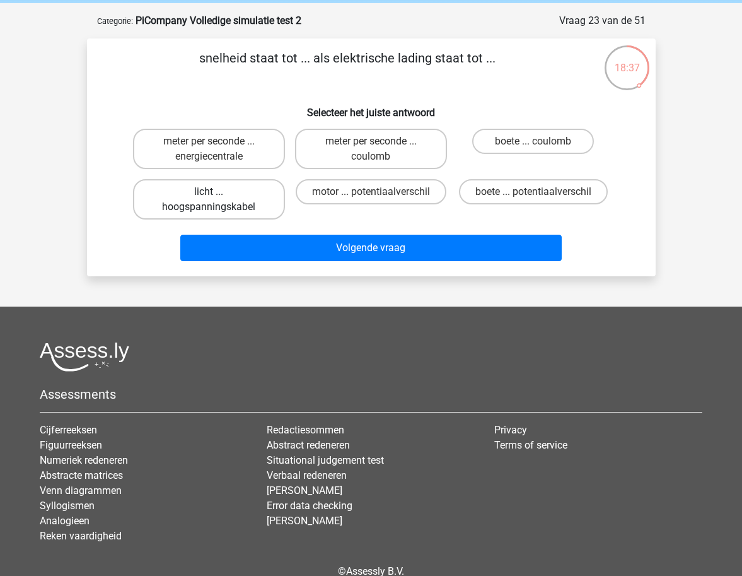
scroll to position [19, 0]
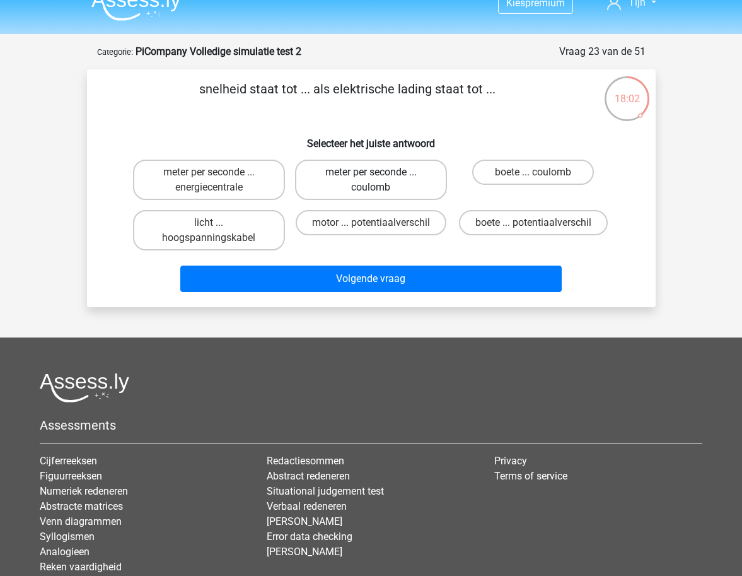
click at [378, 185] on label "meter per seconde ... coulomb" at bounding box center [371, 180] width 152 height 40
click at [378, 180] on input "meter per seconde ... coulomb" at bounding box center [375, 176] width 8 height 8
radio input "true"
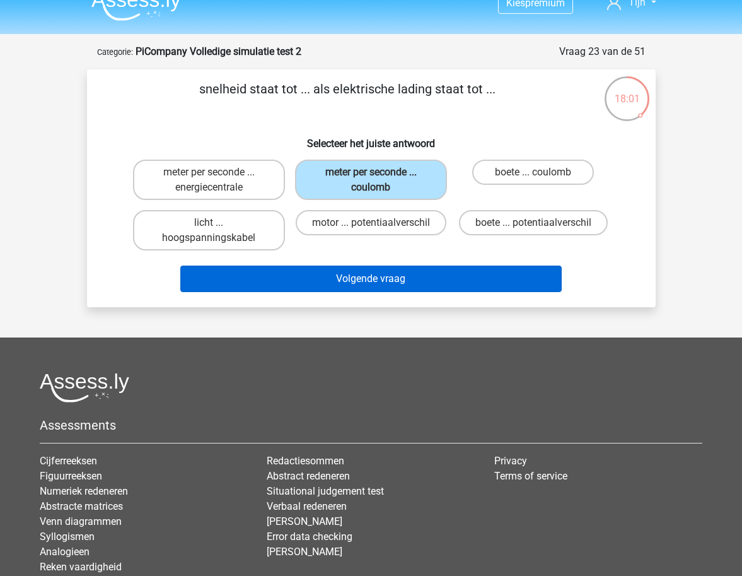
click at [414, 274] on button "Volgende vraag" at bounding box center [371, 279] width 382 height 26
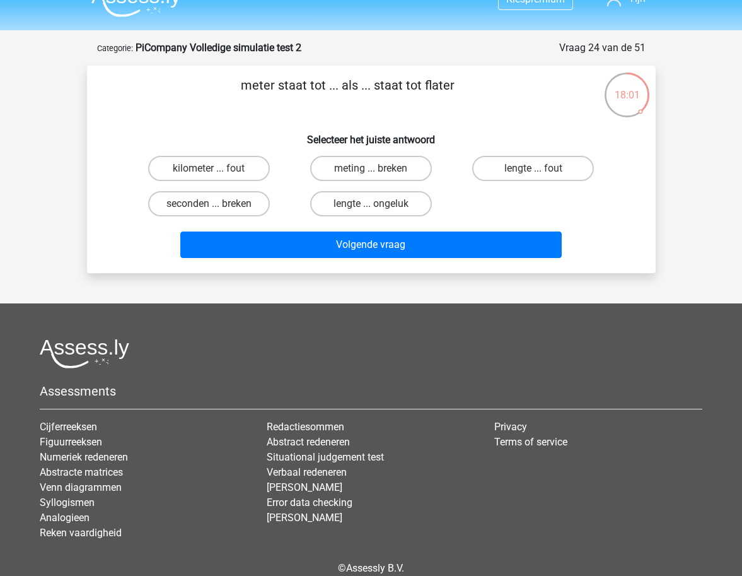
scroll to position [63, 0]
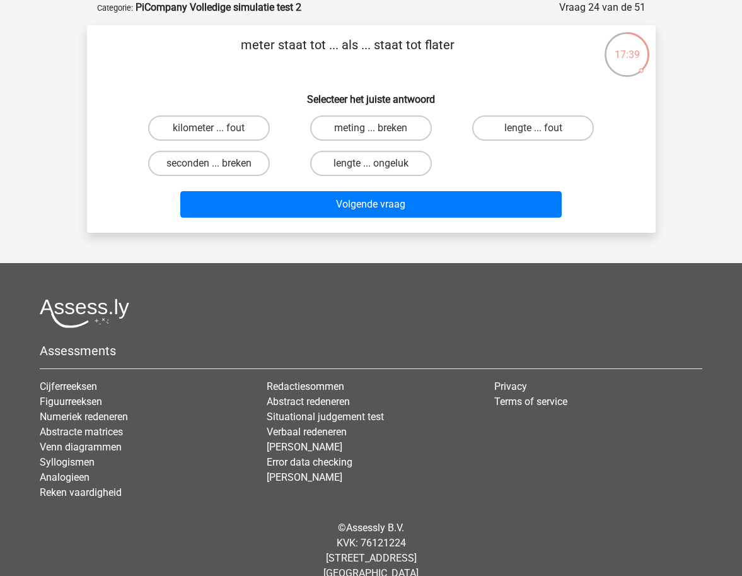
click at [215, 129] on input "kilometer ... fout" at bounding box center [213, 132] width 8 height 8
radio input "true"
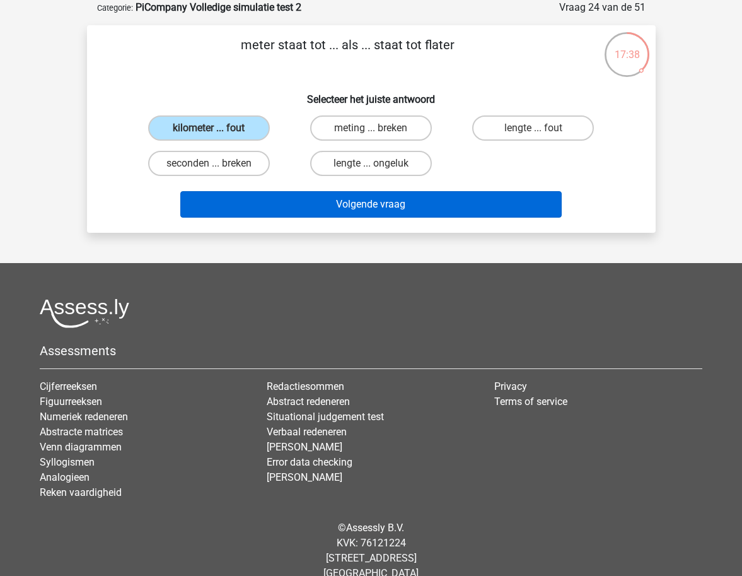
click at [339, 205] on button "Volgende vraag" at bounding box center [371, 204] width 382 height 26
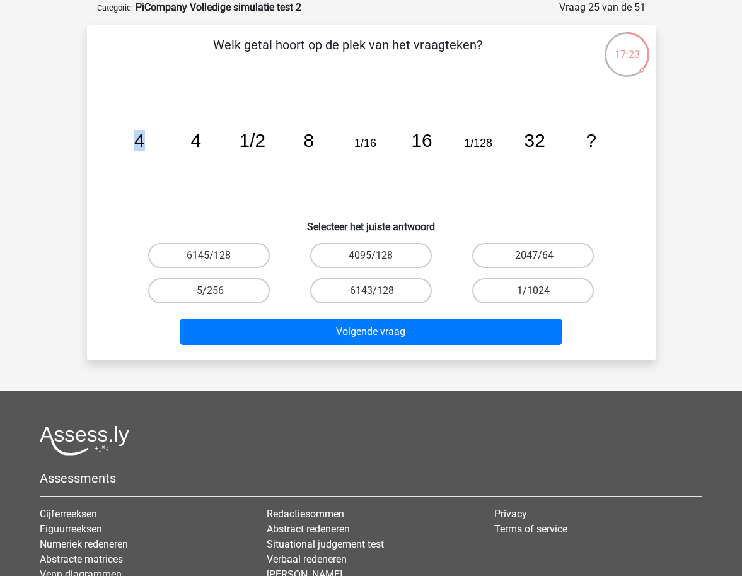
click at [143, 143] on tspan "4" at bounding box center [139, 140] width 11 height 21
drag, startPoint x: 241, startPoint y: 139, endPoint x: 262, endPoint y: 142, distance: 21.6
click at [262, 142] on tspan "1/2" at bounding box center [252, 140] width 26 height 21
click at [512, 285] on label "1/1024" at bounding box center [533, 290] width 122 height 25
click at [534, 291] on input "1/1024" at bounding box center [538, 295] width 8 height 8
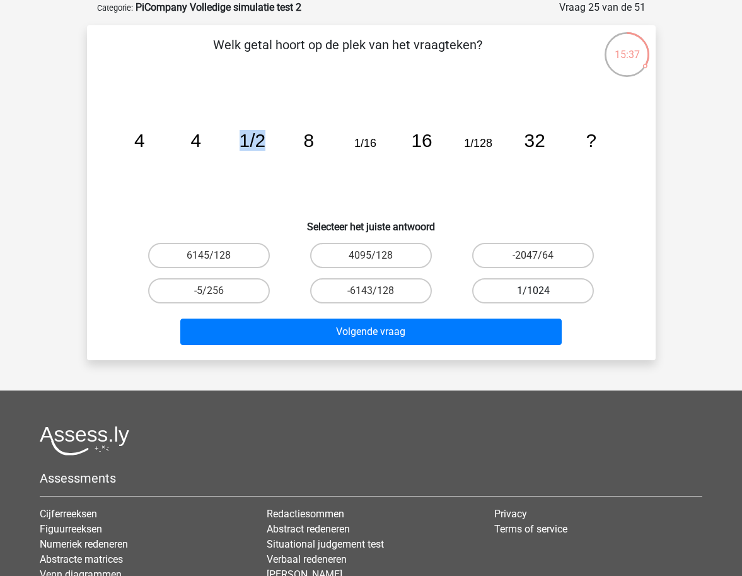
radio input "true"
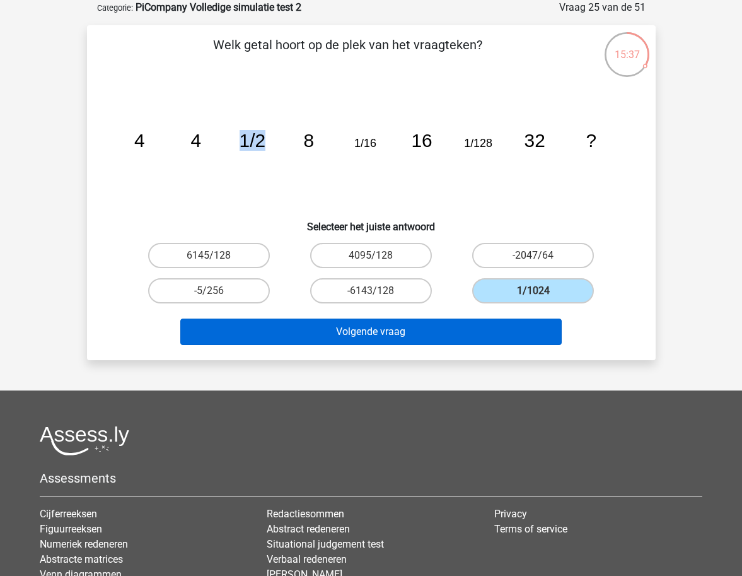
click at [507, 339] on button "Volgende vraag" at bounding box center [371, 332] width 382 height 26
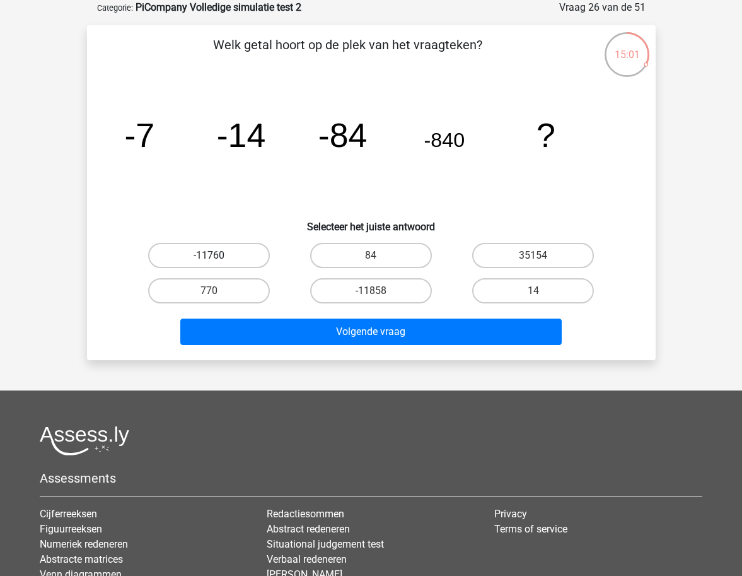
click at [226, 262] on label "-11760" at bounding box center [209, 255] width 122 height 25
click at [217, 262] on input "-11760" at bounding box center [213, 259] width 8 height 8
radio input "true"
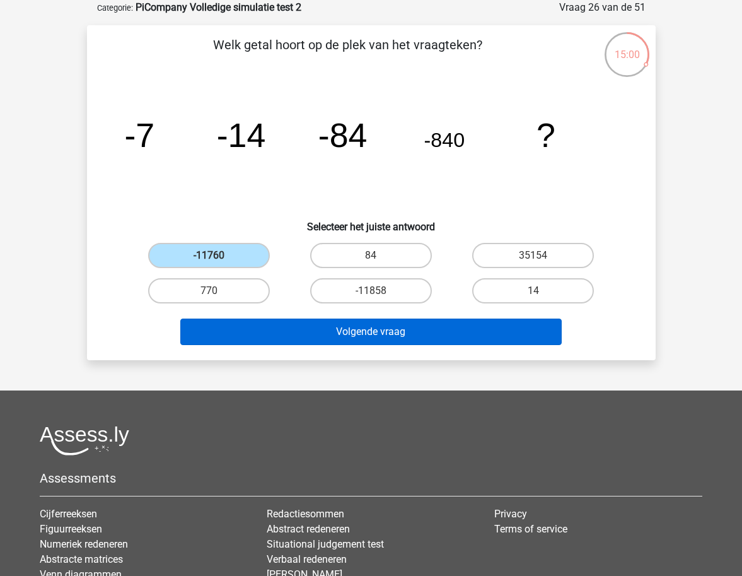
click at [287, 331] on button "Volgende vraag" at bounding box center [371, 332] width 382 height 26
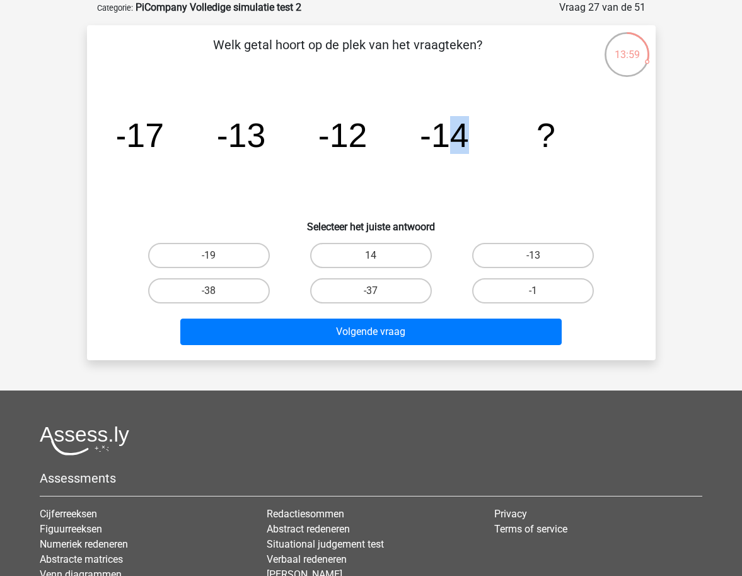
drag, startPoint x: 464, startPoint y: 141, endPoint x: 454, endPoint y: 142, distance: 10.7
click at [454, 142] on tspan "-14" at bounding box center [444, 135] width 49 height 38
click at [216, 261] on input "-19" at bounding box center [213, 259] width 8 height 8
radio input "true"
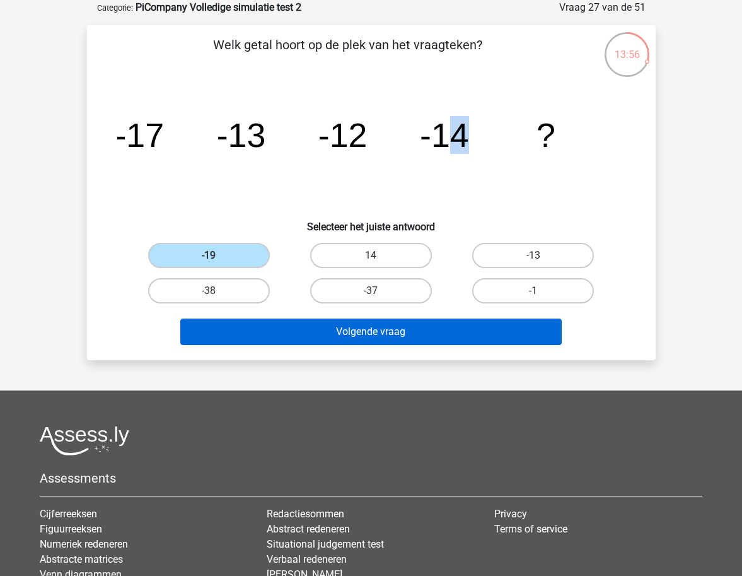
click at [340, 325] on button "Volgende vraag" at bounding box center [371, 332] width 382 height 26
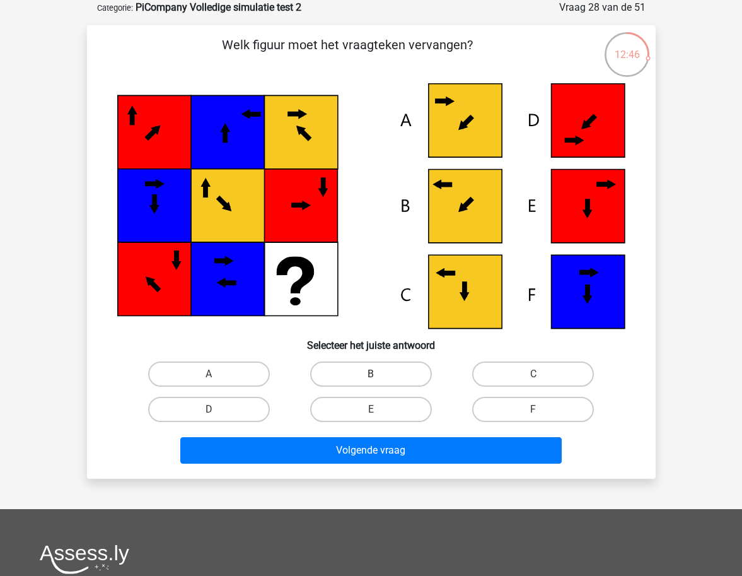
click at [365, 371] on label "B" at bounding box center [371, 373] width 122 height 25
click at [371, 374] on input "B" at bounding box center [375, 378] width 8 height 8
radio input "true"
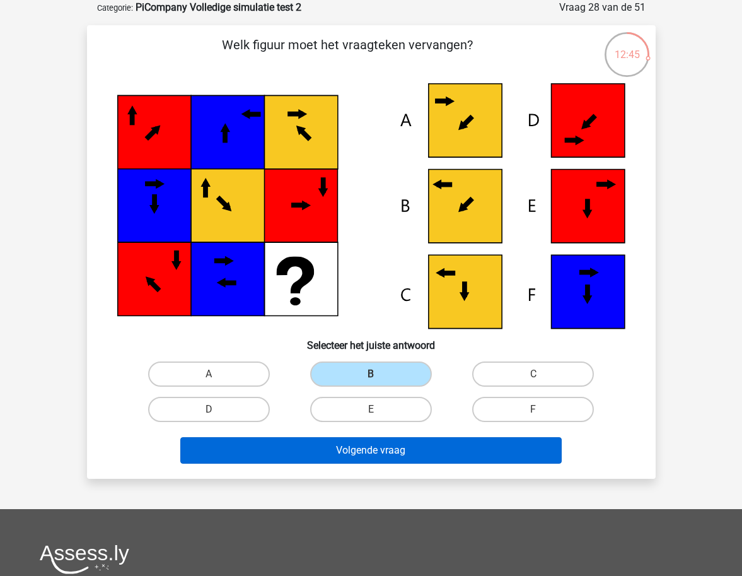
click at [430, 442] on button "Volgende vraag" at bounding box center [371, 450] width 382 height 26
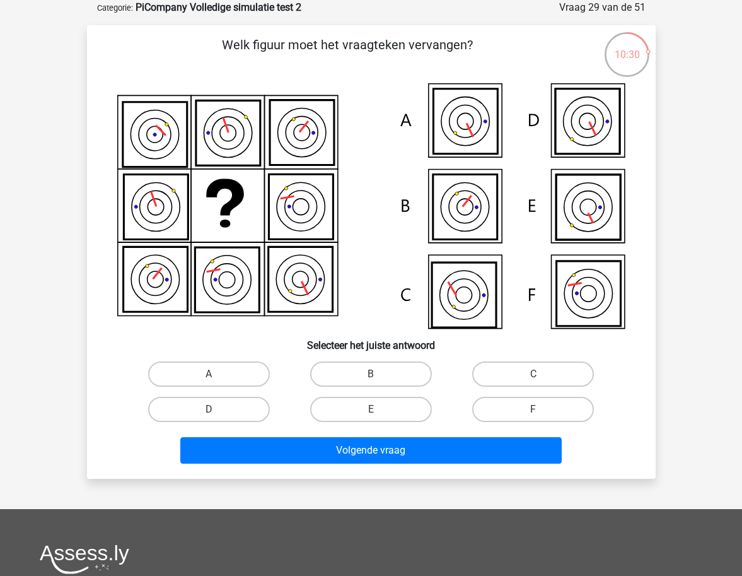
click at [399, 420] on label "E" at bounding box center [371, 409] width 122 height 25
click at [379, 418] on input "E" at bounding box center [375, 413] width 8 height 8
radio input "true"
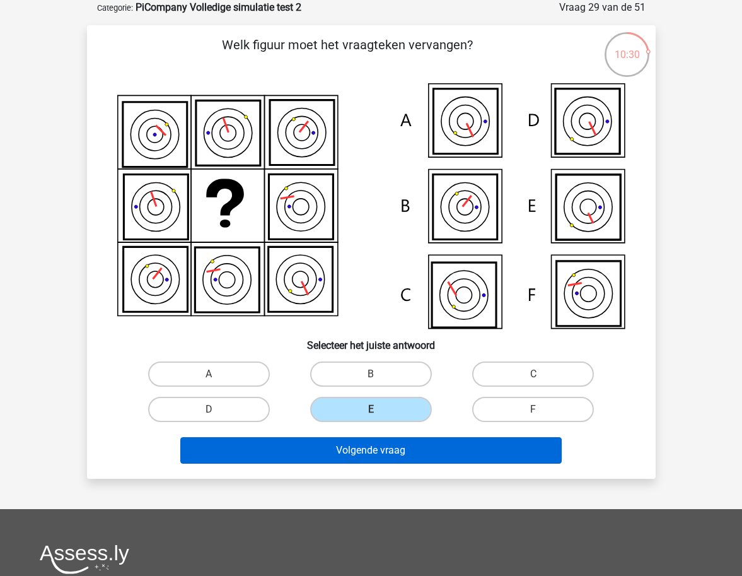
click at [418, 449] on button "Volgende vraag" at bounding box center [371, 450] width 382 height 26
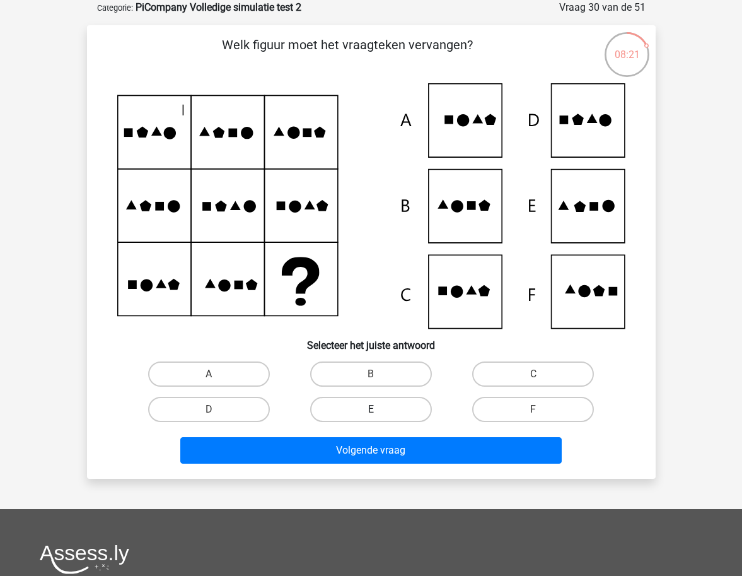
drag, startPoint x: 374, startPoint y: 416, endPoint x: 381, endPoint y: 418, distance: 7.1
click at [378, 417] on div "E" at bounding box center [371, 409] width 152 height 25
click at [383, 409] on label "E" at bounding box center [371, 409] width 122 height 25
click at [379, 409] on input "E" at bounding box center [375, 413] width 8 height 8
radio input "true"
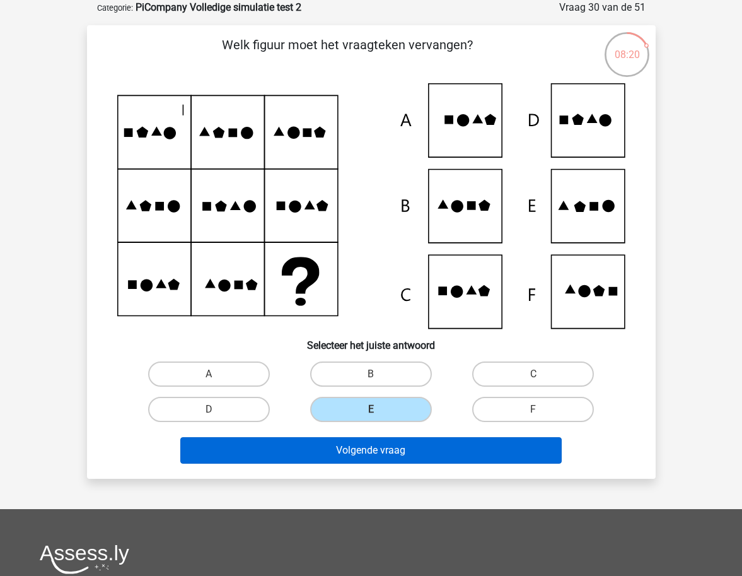
click at [416, 440] on button "Volgende vraag" at bounding box center [371, 450] width 382 height 26
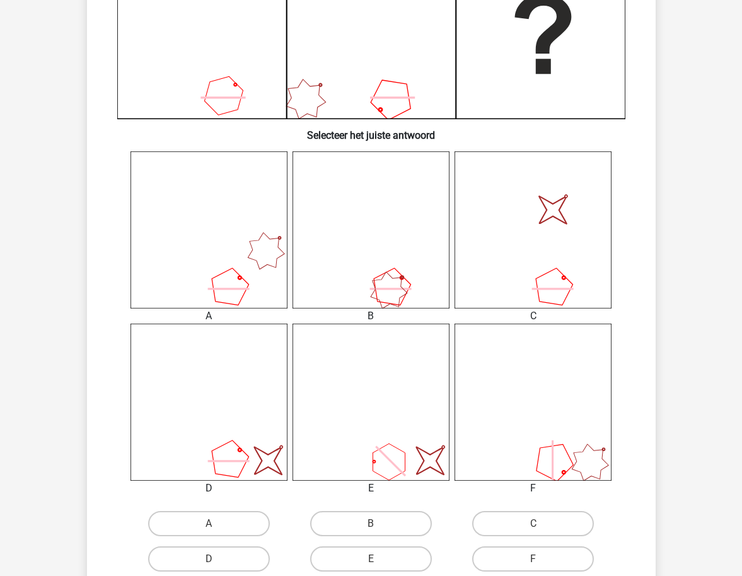
scroll to position [467, 0]
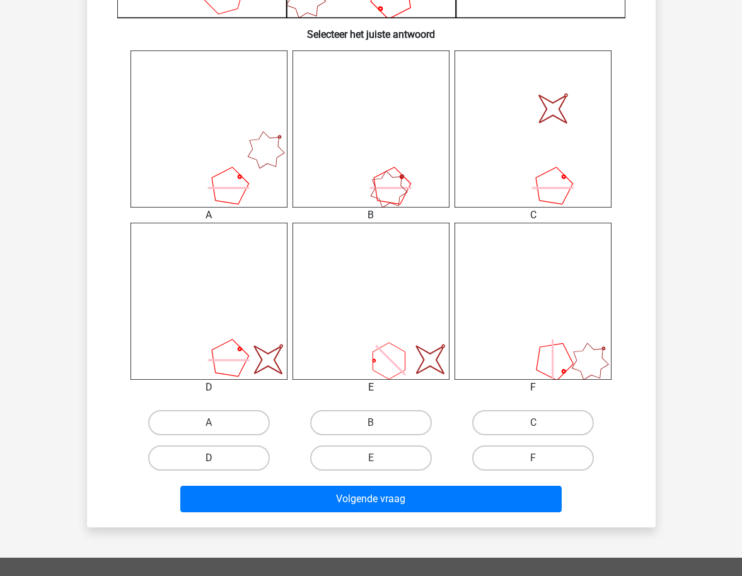
click at [228, 455] on label "D" at bounding box center [209, 457] width 122 height 25
click at [217, 458] on input "D" at bounding box center [213, 462] width 8 height 8
radio input "true"
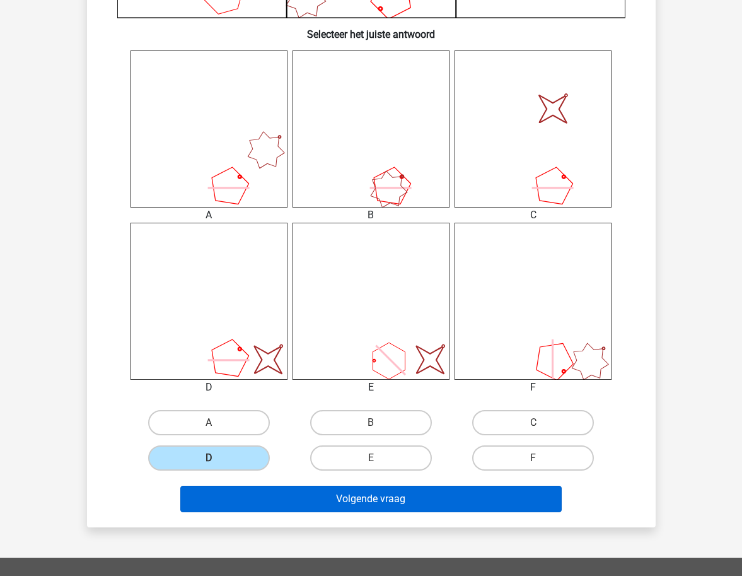
click at [329, 486] on button "Volgende vraag" at bounding box center [371, 499] width 382 height 26
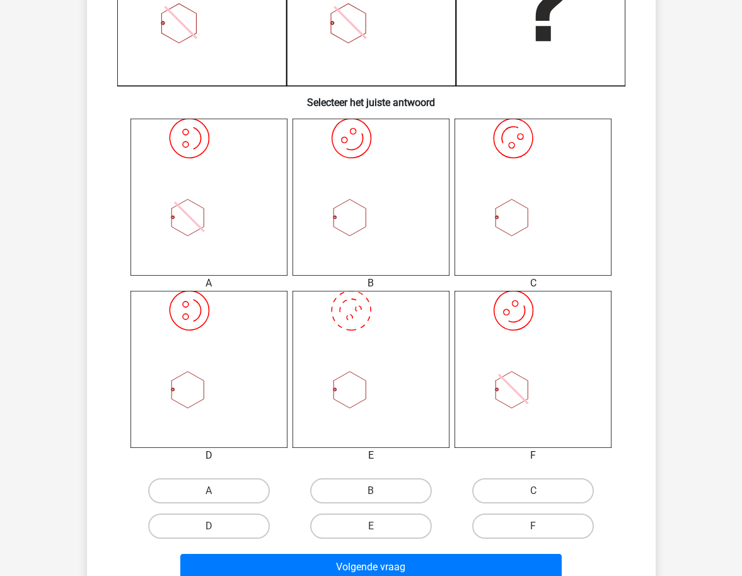
scroll to position [406, 0]
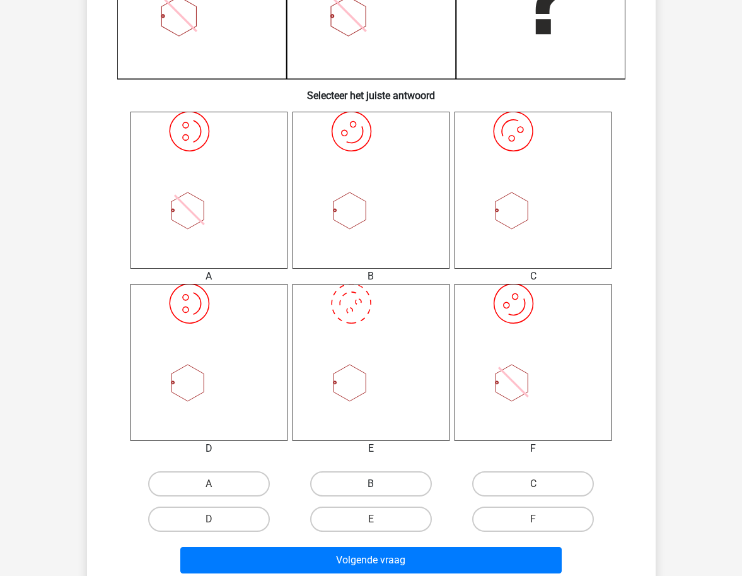
click at [383, 479] on label "B" at bounding box center [371, 483] width 122 height 25
click at [379, 484] on input "B" at bounding box center [375, 488] width 8 height 8
radio input "true"
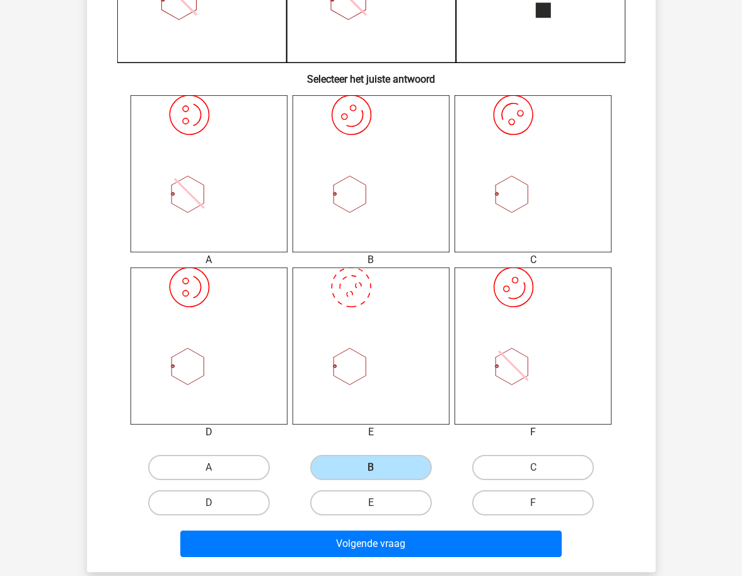
scroll to position [454, 0]
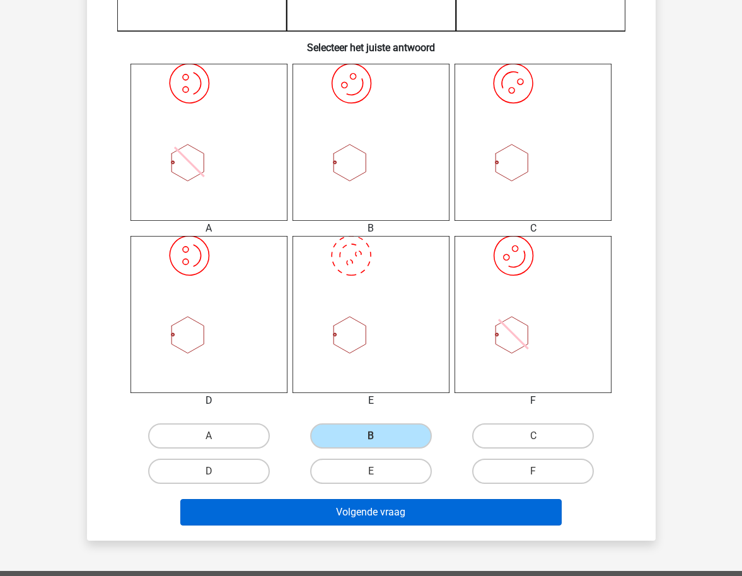
click at [387, 518] on button "Volgende vraag" at bounding box center [371, 512] width 382 height 26
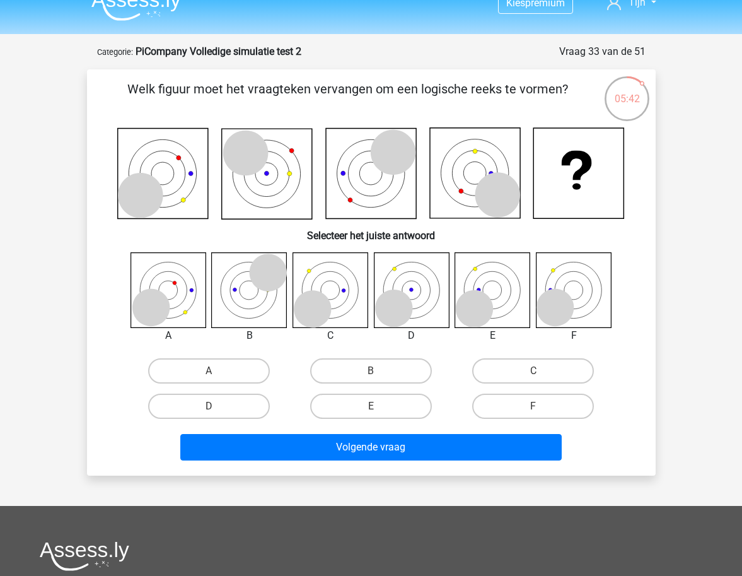
scroll to position [9, 0]
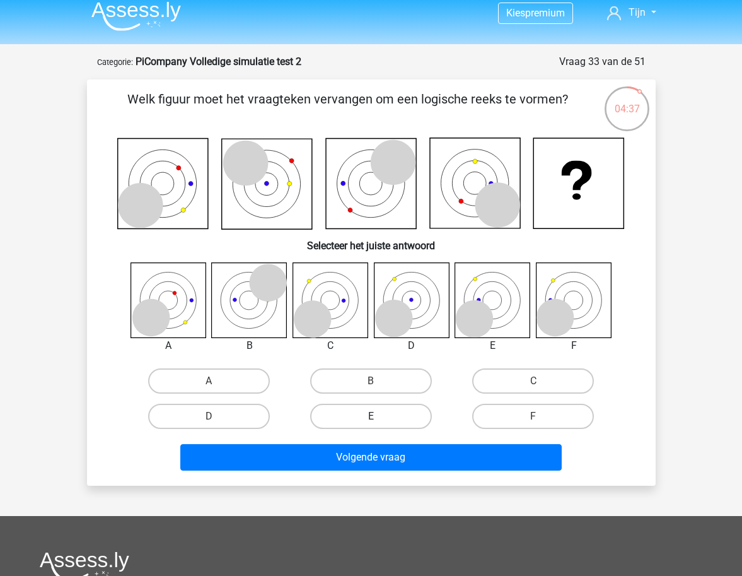
click at [385, 409] on label "E" at bounding box center [371, 416] width 122 height 25
click at [379, 416] on input "E" at bounding box center [375, 420] width 8 height 8
radio input "true"
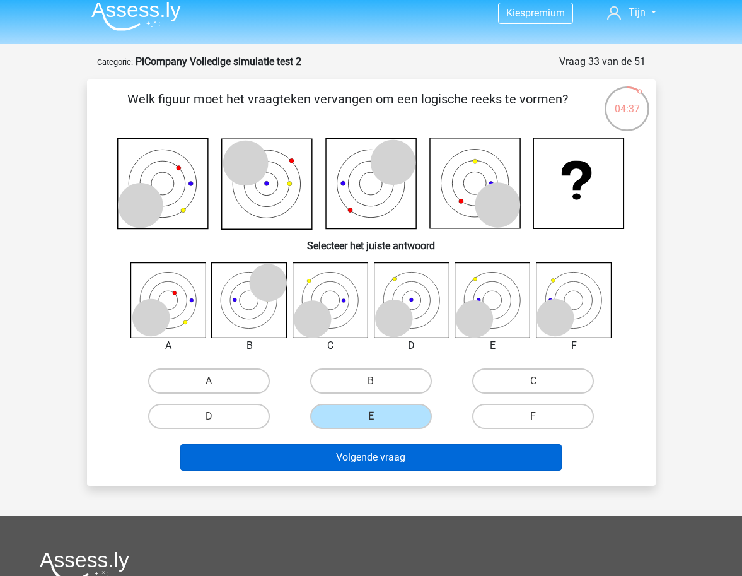
click at [431, 460] on button "Volgende vraag" at bounding box center [371, 457] width 382 height 26
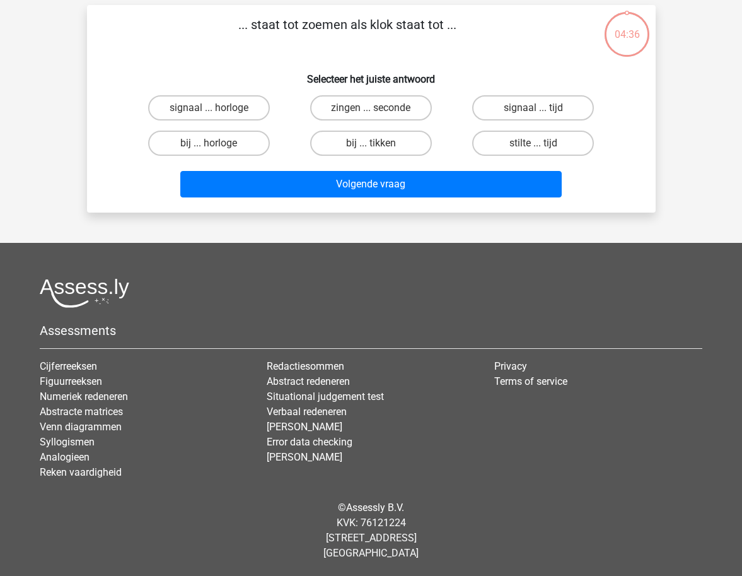
scroll to position [0, 0]
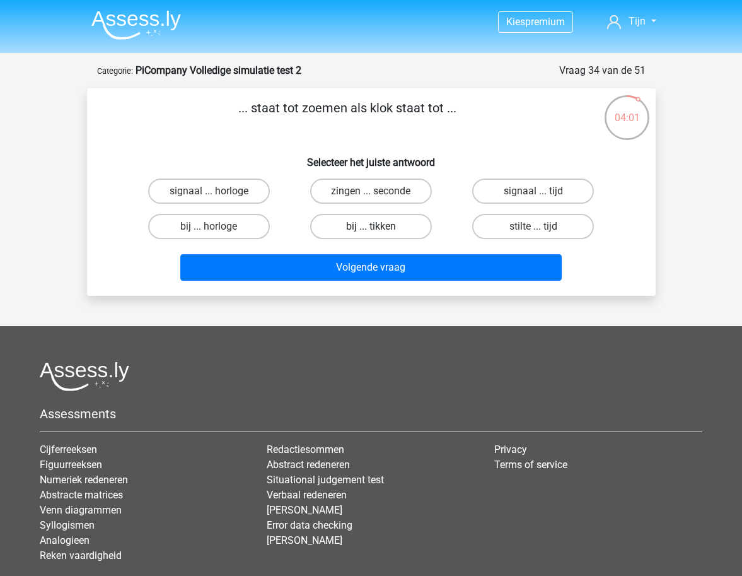
click at [401, 228] on label "bij ... tikken" at bounding box center [371, 226] width 122 height 25
click at [379, 228] on input "bij ... tikken" at bounding box center [375, 230] width 8 height 8
radio input "true"
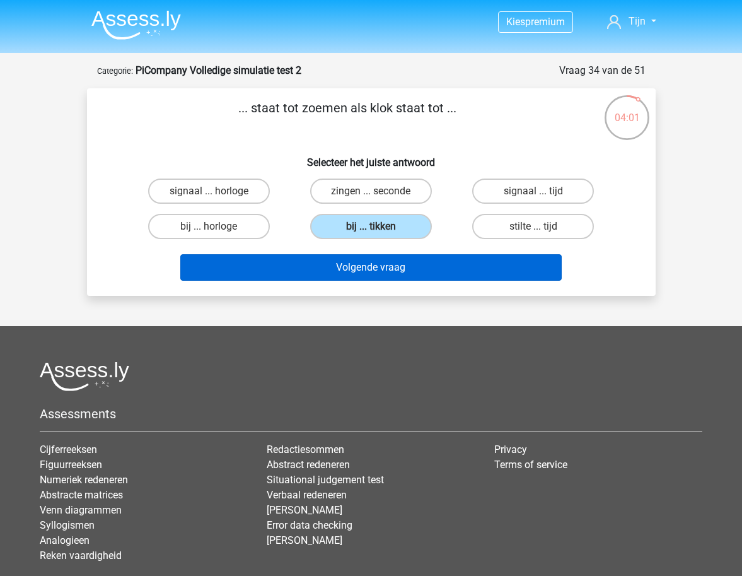
click at [411, 272] on button "Volgende vraag" at bounding box center [371, 267] width 382 height 26
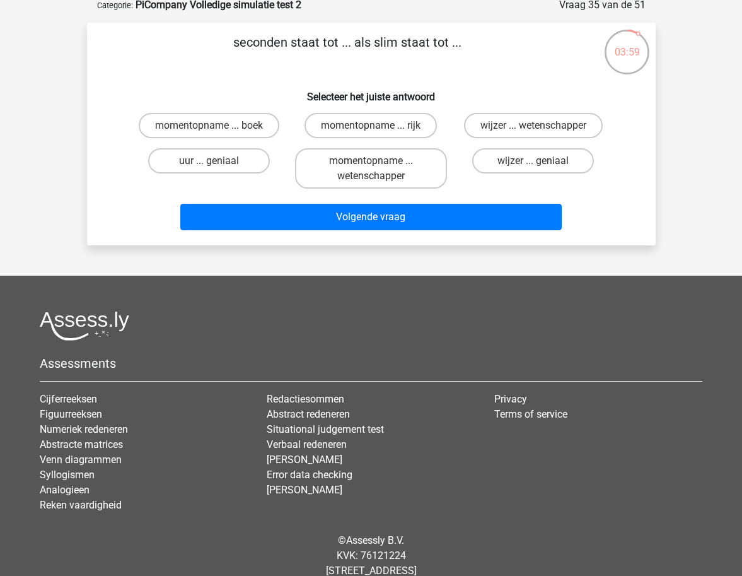
scroll to position [68, 0]
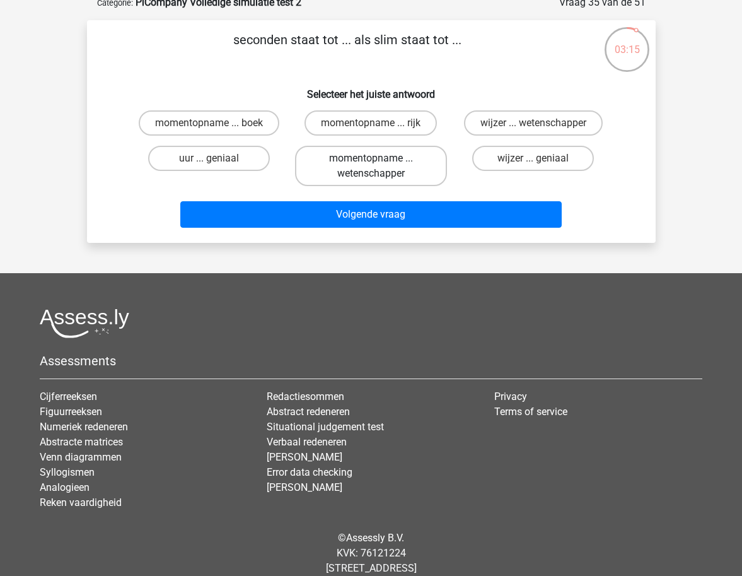
click at [403, 163] on label "momentopname ... wetenschapper" at bounding box center [371, 166] width 152 height 40
click at [379, 163] on input "momentopname ... wetenschapper" at bounding box center [375, 162] width 8 height 8
radio input "true"
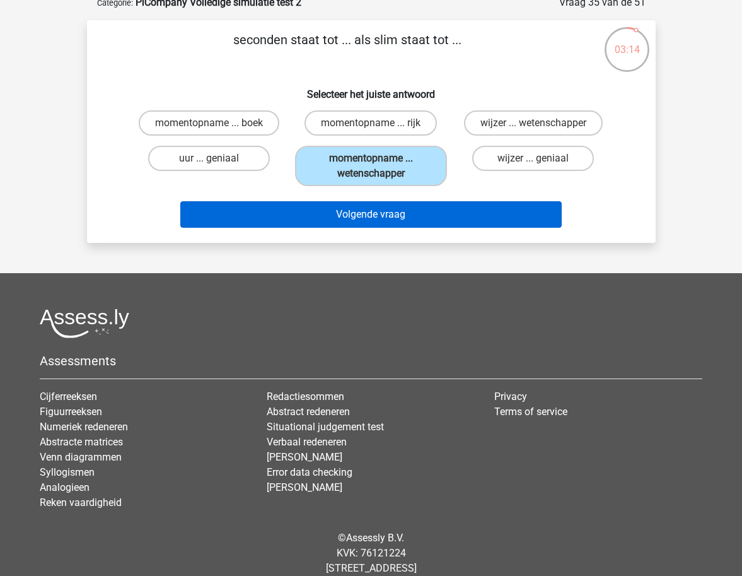
click at [400, 207] on button "Volgende vraag" at bounding box center [371, 214] width 382 height 26
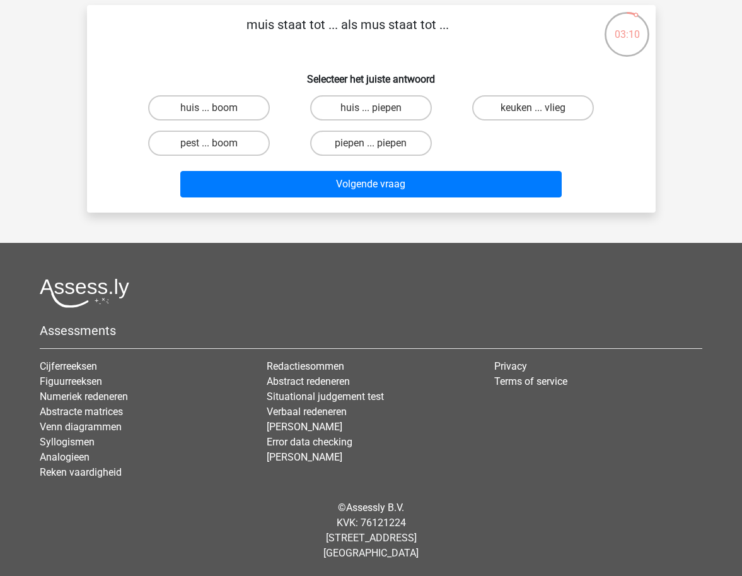
scroll to position [61, 0]
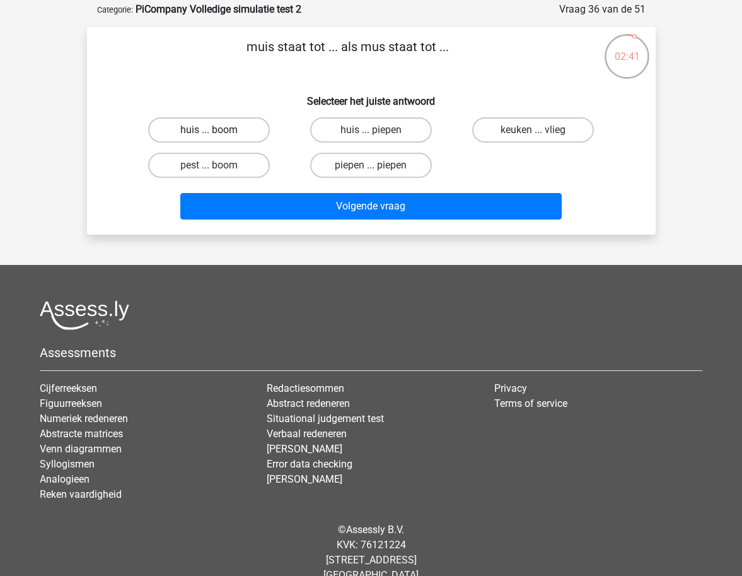
click at [247, 136] on label "huis ... boom" at bounding box center [209, 129] width 122 height 25
click at [217, 136] on input "huis ... boom" at bounding box center [213, 134] width 8 height 8
radio input "true"
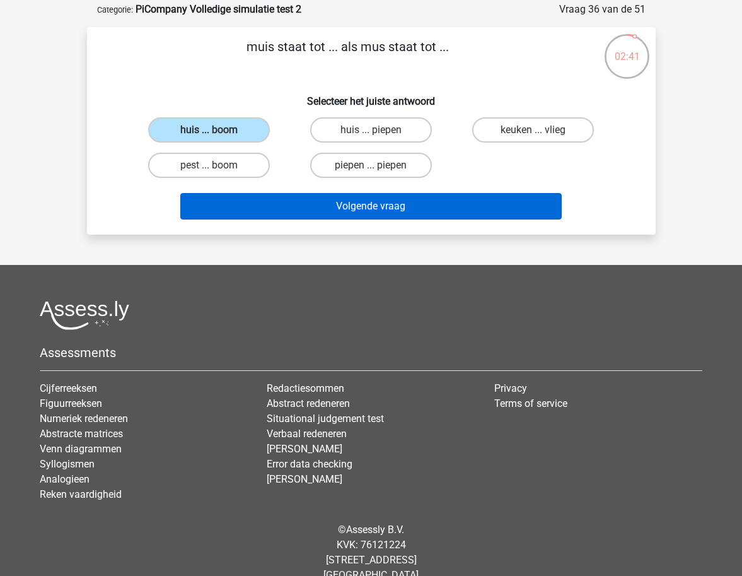
click at [310, 193] on button "Volgende vraag" at bounding box center [371, 206] width 382 height 26
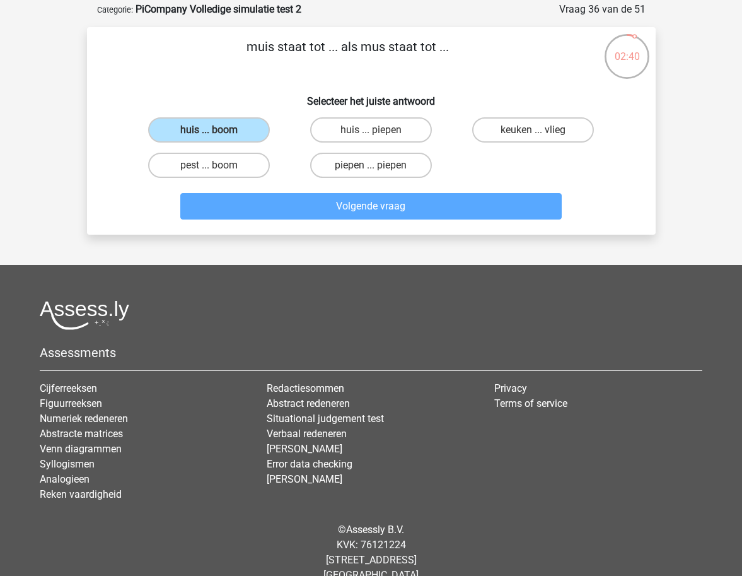
scroll to position [63, 0]
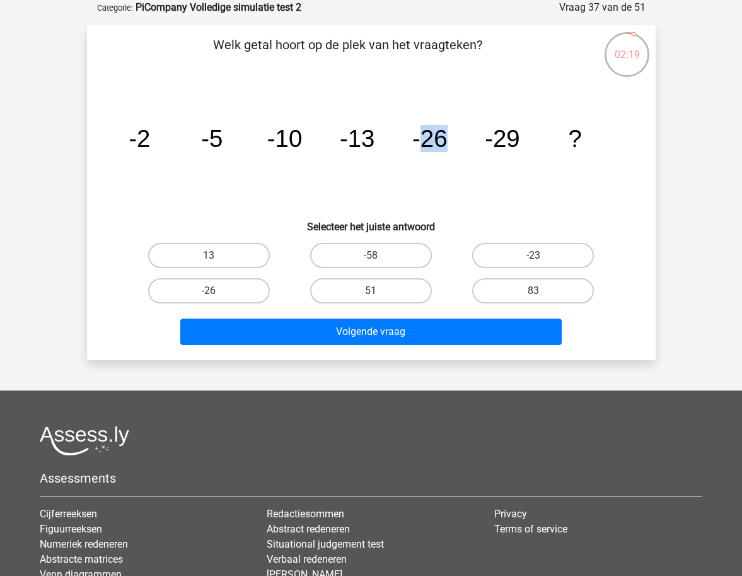
click at [447, 142] on tspan "-26" at bounding box center [430, 138] width 35 height 27
click at [382, 259] on label "-58" at bounding box center [371, 255] width 122 height 25
click at [379, 259] on input "-58" at bounding box center [375, 259] width 8 height 8
radio input "true"
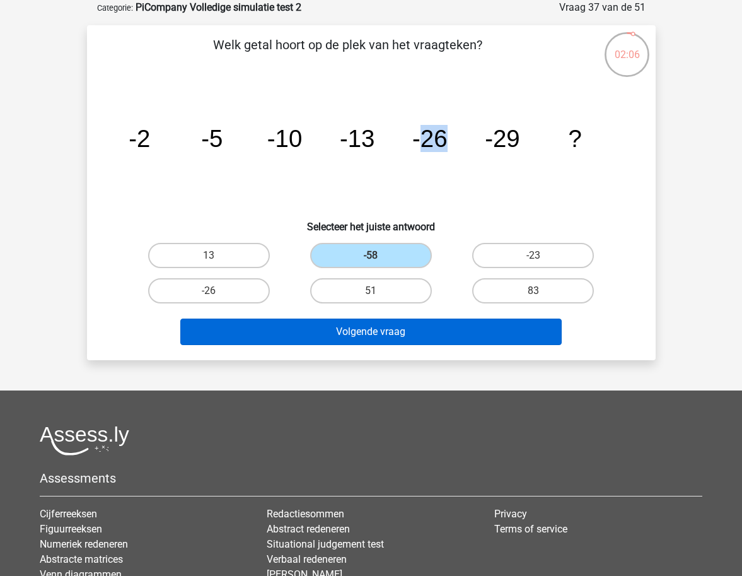
click at [407, 325] on button "Volgende vraag" at bounding box center [371, 332] width 382 height 26
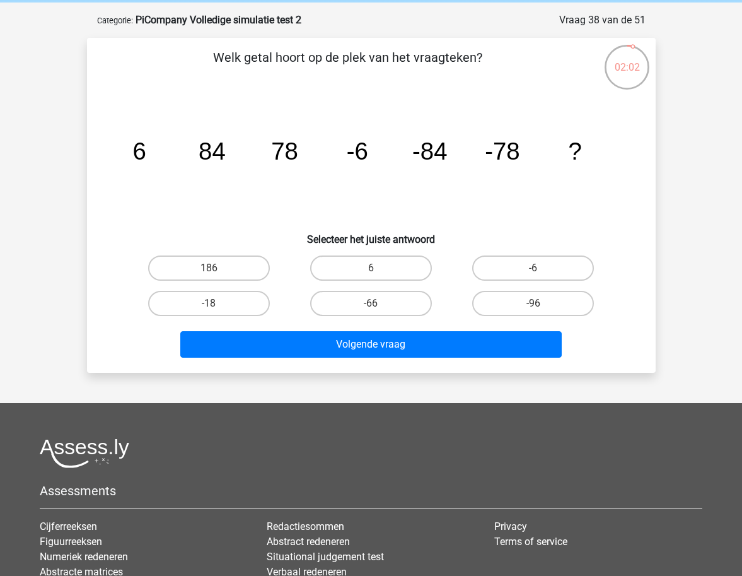
scroll to position [30, 0]
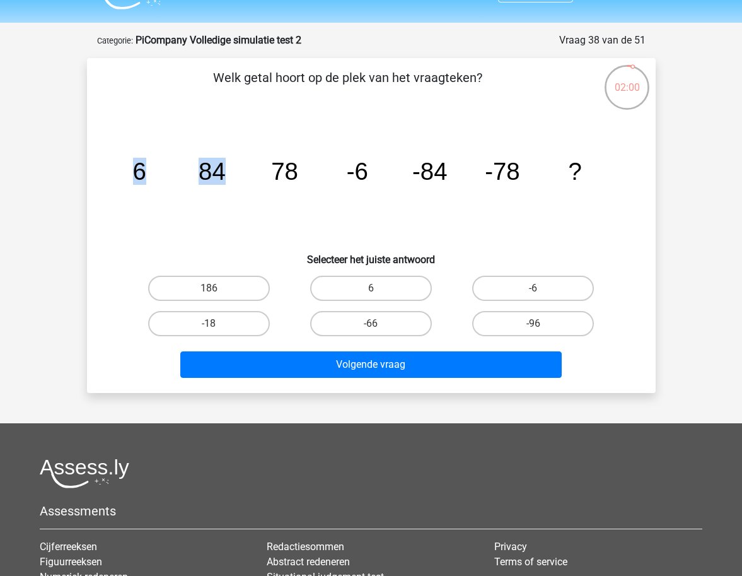
drag, startPoint x: 271, startPoint y: 167, endPoint x: 302, endPoint y: 172, distance: 31.2
click at [302, 172] on icon "image/svg+xml 6 84 78 -6 -84 -78 ?" at bounding box center [371, 179] width 508 height 127
click at [281, 168] on tspan "78" at bounding box center [284, 171] width 27 height 27
drag, startPoint x: 148, startPoint y: 169, endPoint x: 160, endPoint y: 170, distance: 12.1
click at [158, 170] on icon "image/svg+xml 6 84 78 -6 -84 -78 ?" at bounding box center [371, 179] width 508 height 127
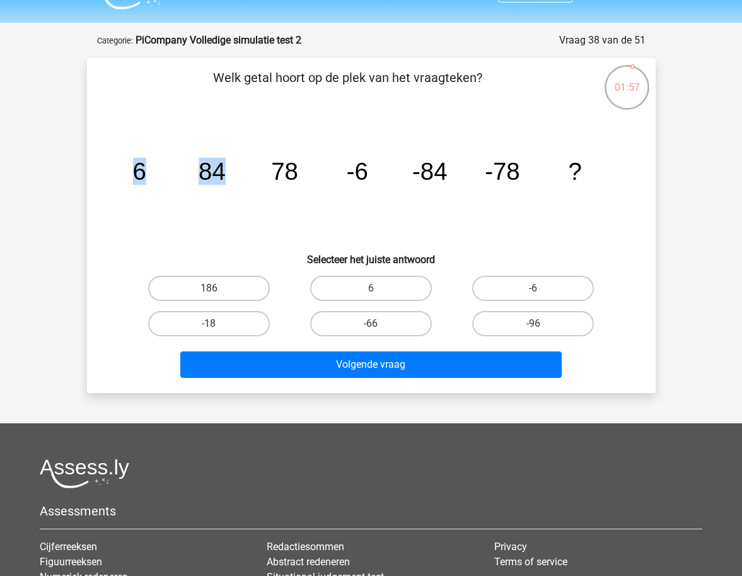
drag, startPoint x: 195, startPoint y: 170, endPoint x: 223, endPoint y: 173, distance: 28.6
click at [223, 173] on icon "image/svg+xml 6 84 78 -6 -84 -78 ?" at bounding box center [371, 179] width 508 height 127
click at [278, 172] on icon "image/svg+xml 6 84 78 -6 -84 -78 ?" at bounding box center [371, 179] width 508 height 127
drag, startPoint x: 346, startPoint y: 170, endPoint x: 356, endPoint y: 170, distance: 10.1
click at [348, 170] on icon "image/svg+xml 6 84 78 -6 -84 -78 ?" at bounding box center [371, 179] width 508 height 127
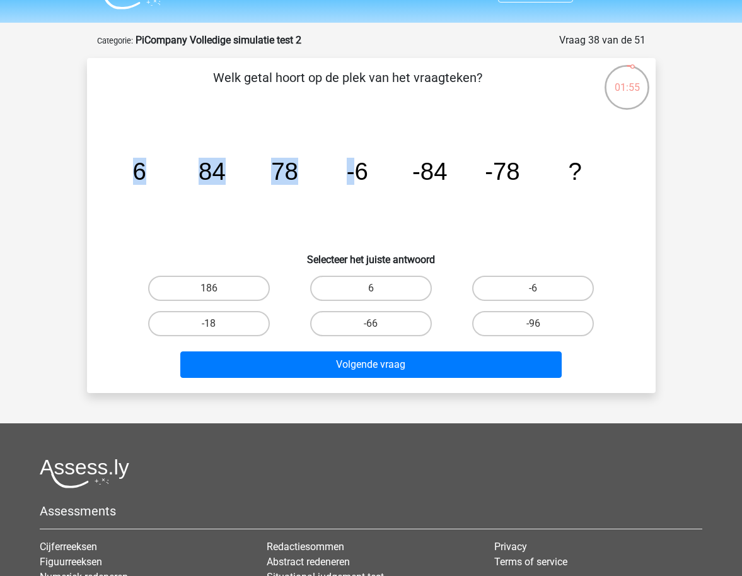
drag, startPoint x: 353, startPoint y: 175, endPoint x: 372, endPoint y: 175, distance: 18.3
click at [372, 175] on icon "image/svg+xml 6 84 78 -6 -84 -78 ?" at bounding box center [371, 179] width 508 height 127
drag, startPoint x: 495, startPoint y: 174, endPoint x: 528, endPoint y: 175, distance: 32.8
click at [541, 175] on icon "image/svg+xml 6 84 78 -6 -84 -78 ?" at bounding box center [371, 179] width 508 height 127
click at [528, 175] on icon "image/svg+xml 6 84 78 -6 -84 -78 ?" at bounding box center [371, 179] width 508 height 127
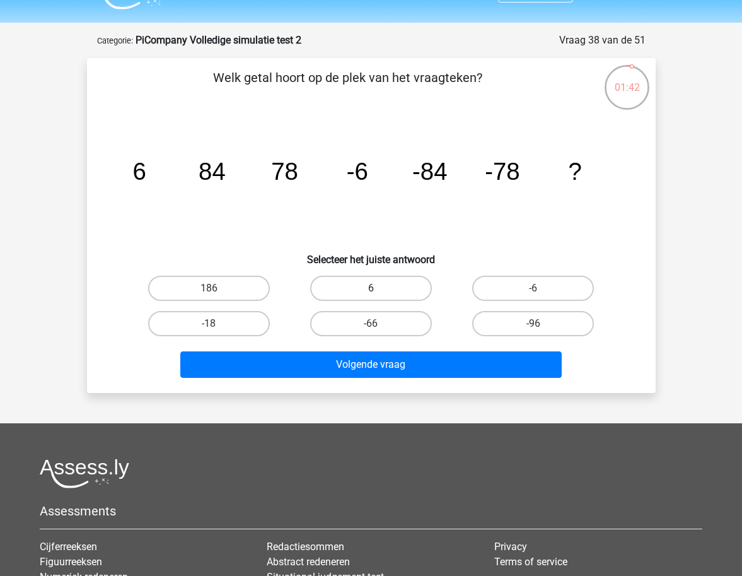
click at [394, 287] on label "6" at bounding box center [371, 288] width 122 height 25
click at [379, 288] on input "6" at bounding box center [375, 292] width 8 height 8
radio input "true"
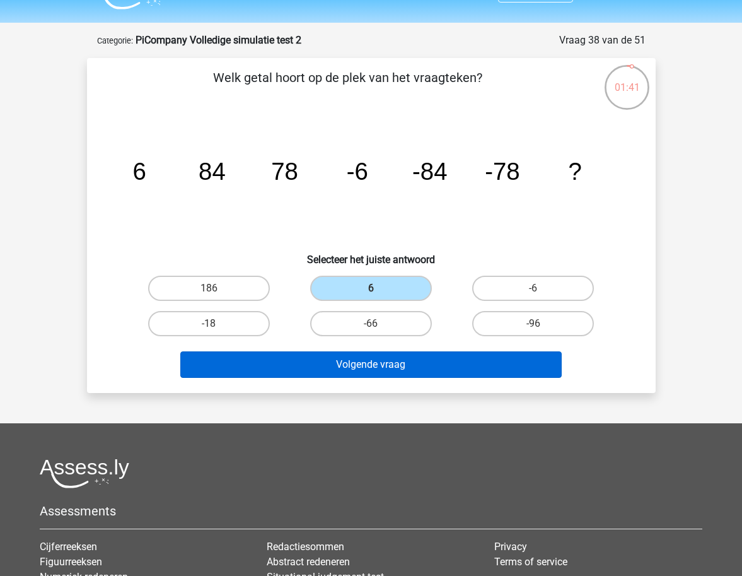
click at [403, 372] on button "Volgende vraag" at bounding box center [371, 364] width 382 height 26
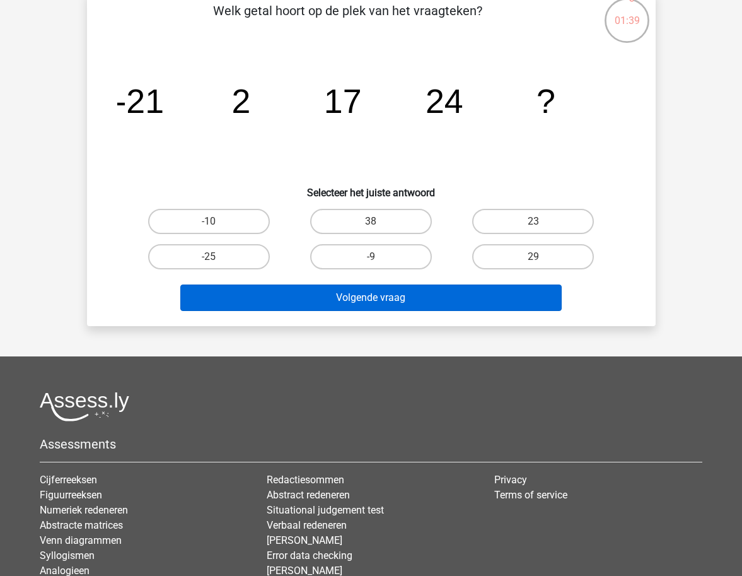
scroll to position [0, 0]
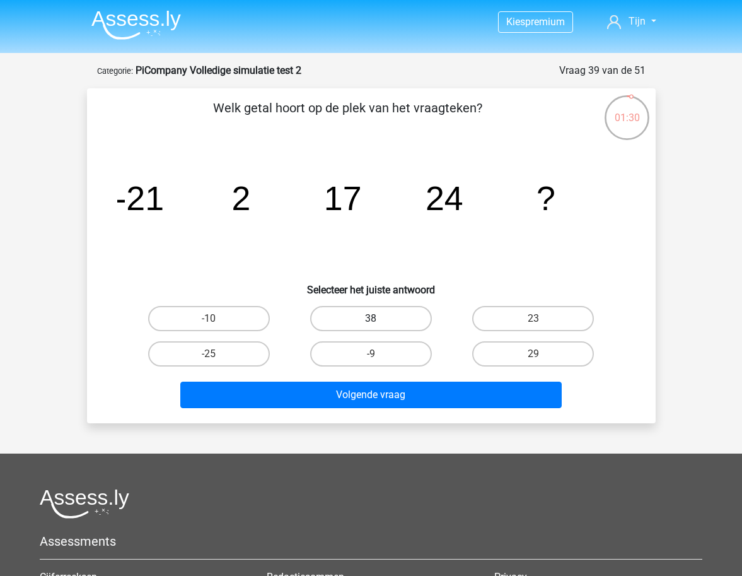
click at [370, 316] on label "38" at bounding box center [371, 318] width 122 height 25
click at [371, 319] on input "38" at bounding box center [375, 323] width 8 height 8
radio input "true"
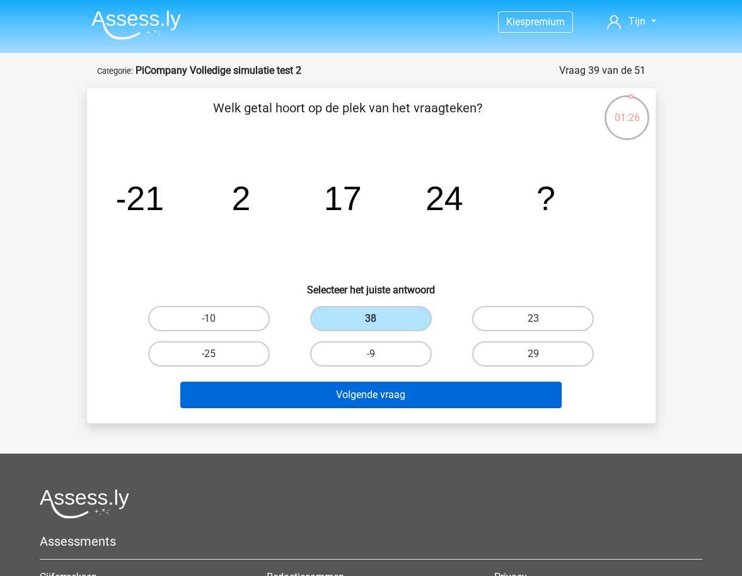
click at [423, 394] on button "Volgende vraag" at bounding box center [371, 395] width 382 height 26
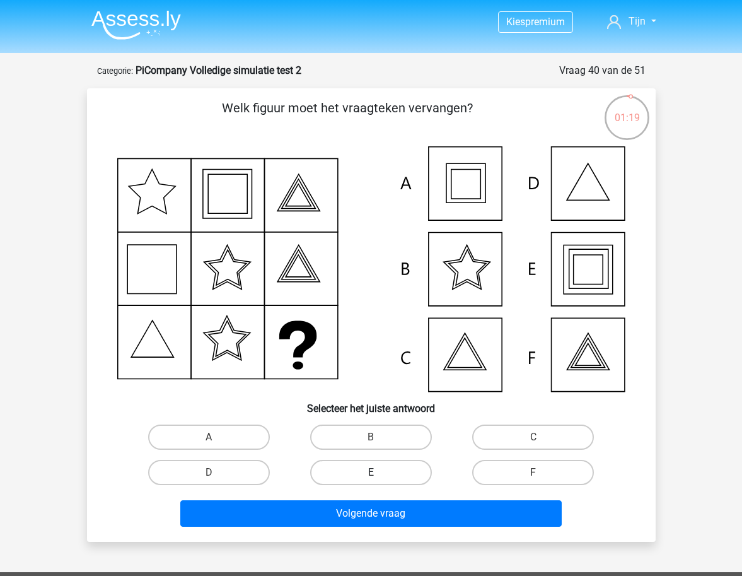
click at [404, 474] on label "E" at bounding box center [371, 472] width 122 height 25
click at [379, 474] on input "E" at bounding box center [375, 476] width 8 height 8
radio input "true"
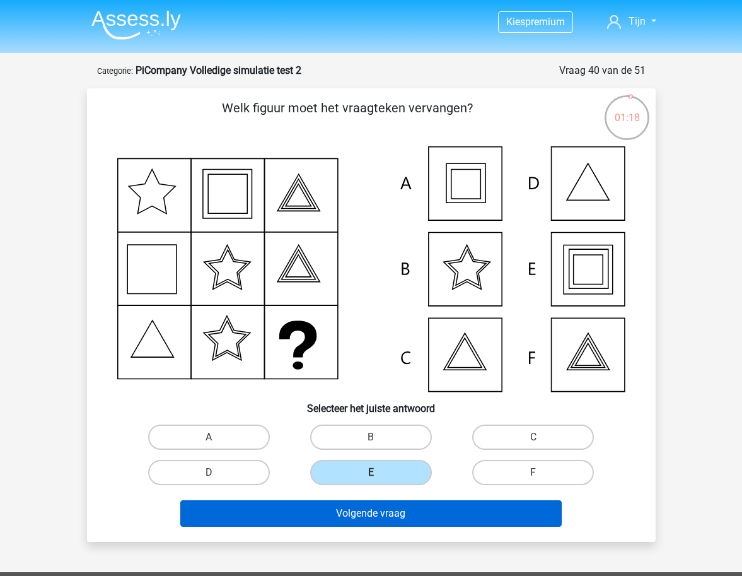
click at [430, 508] on button "Volgende vraag" at bounding box center [371, 513] width 382 height 26
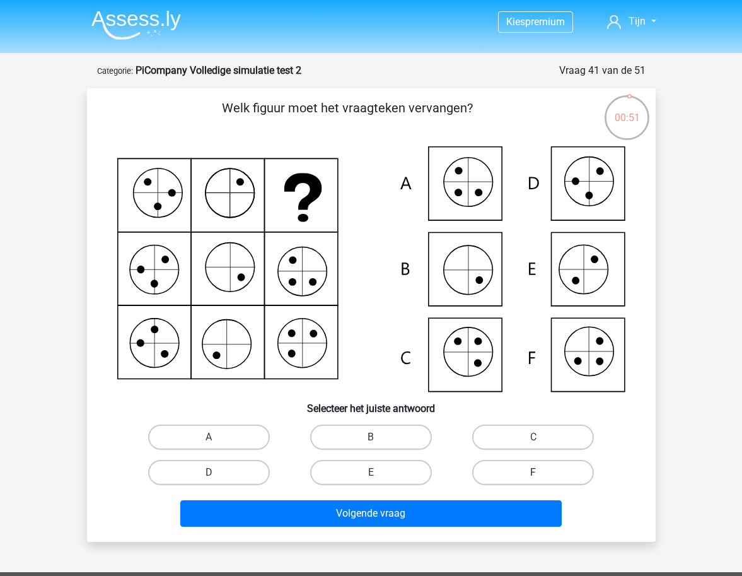
click at [522, 463] on label "F" at bounding box center [533, 472] width 122 height 25
click at [534, 472] on input "F" at bounding box center [538, 476] width 8 height 8
radio input "true"
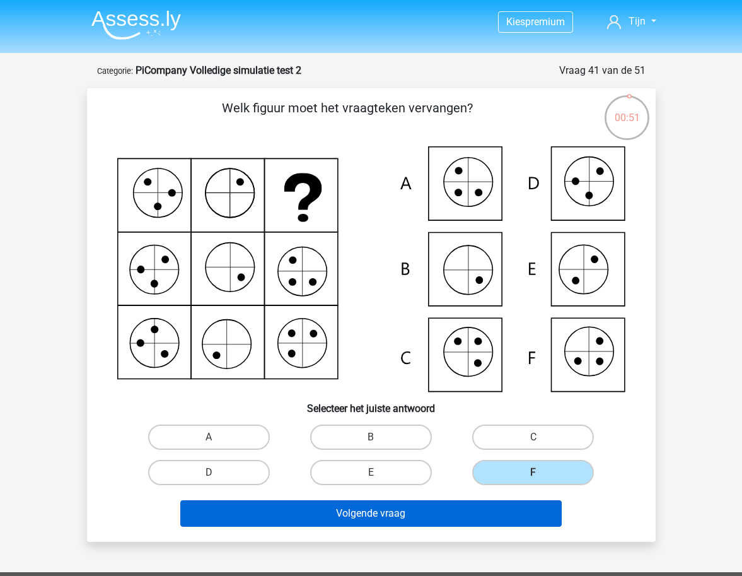
click at [514, 509] on button "Volgende vraag" at bounding box center [371, 513] width 382 height 26
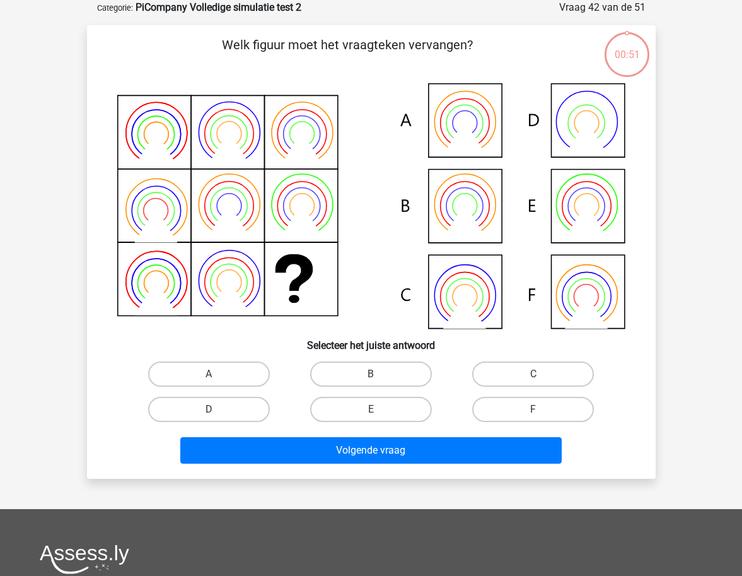
scroll to position [41, 0]
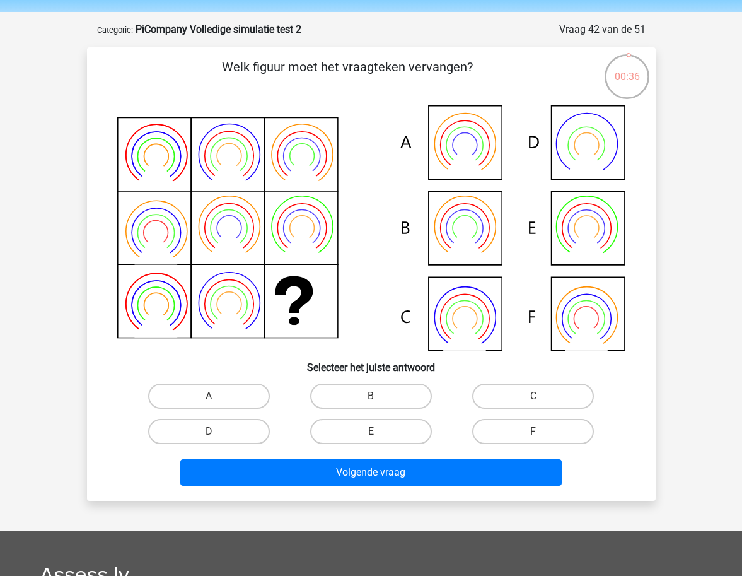
click at [485, 213] on icon at bounding box center [371, 227] width 508 height 245
click at [385, 402] on label "B" at bounding box center [371, 395] width 122 height 25
click at [379, 402] on input "B" at bounding box center [375, 400] width 8 height 8
radio input "true"
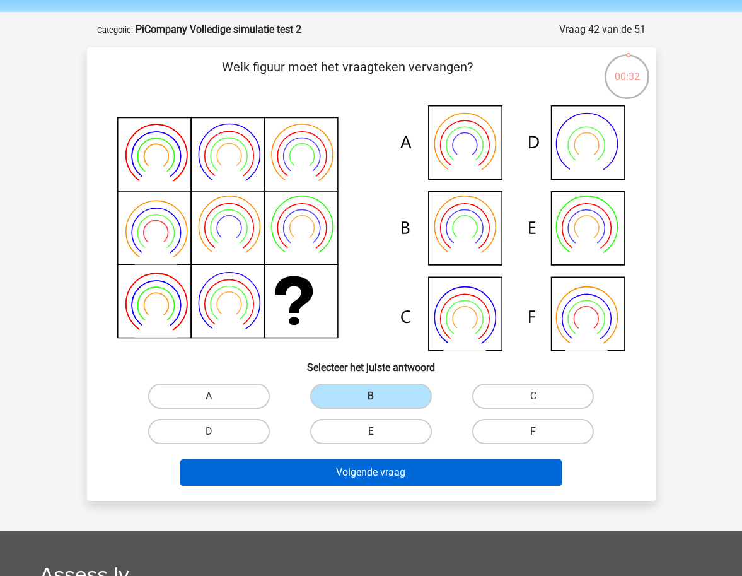
click at [408, 477] on button "Volgende vraag" at bounding box center [371, 472] width 382 height 26
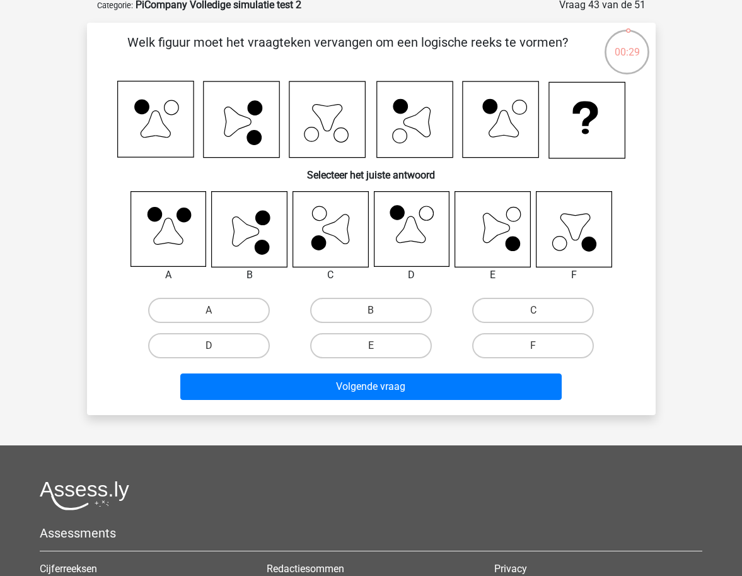
scroll to position [0, 0]
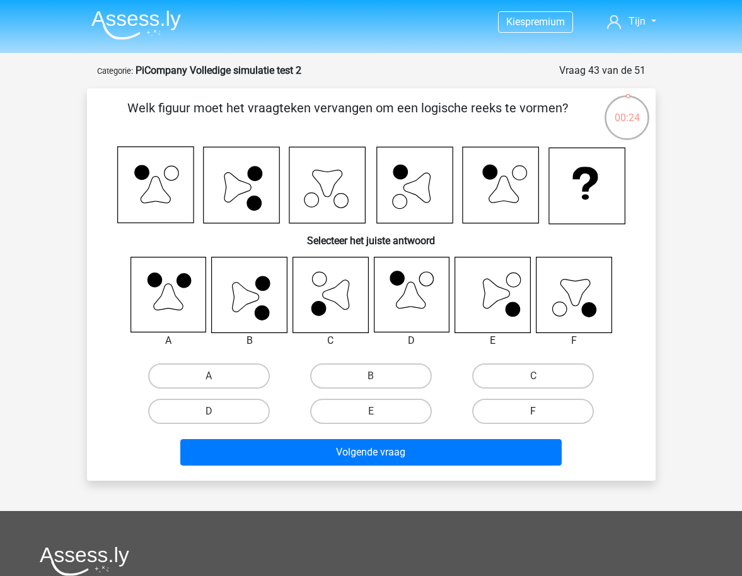
click at [546, 416] on label "F" at bounding box center [533, 411] width 122 height 25
click at [542, 416] on input "F" at bounding box center [538, 415] width 8 height 8
radio input "true"
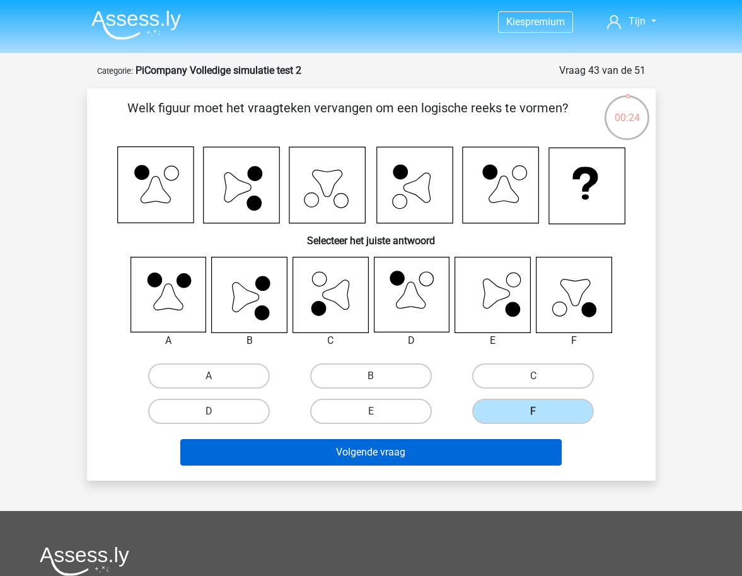
click at [527, 447] on button "Volgende vraag" at bounding box center [371, 452] width 382 height 26
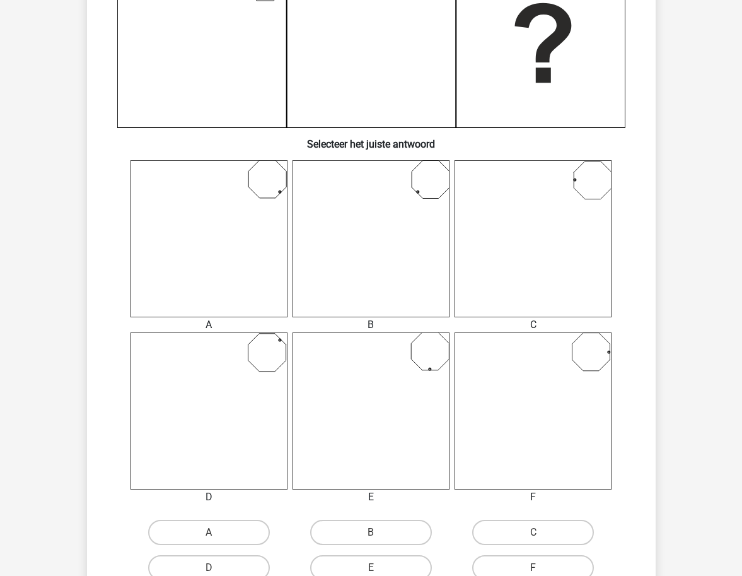
scroll to position [415, 0]
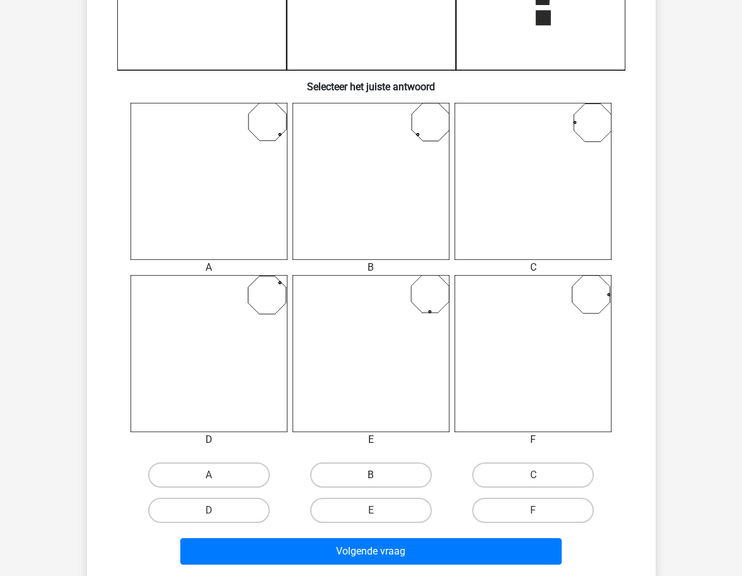
click at [378, 472] on label "B" at bounding box center [371, 474] width 122 height 25
click at [378, 475] on input "B" at bounding box center [375, 479] width 8 height 8
radio input "true"
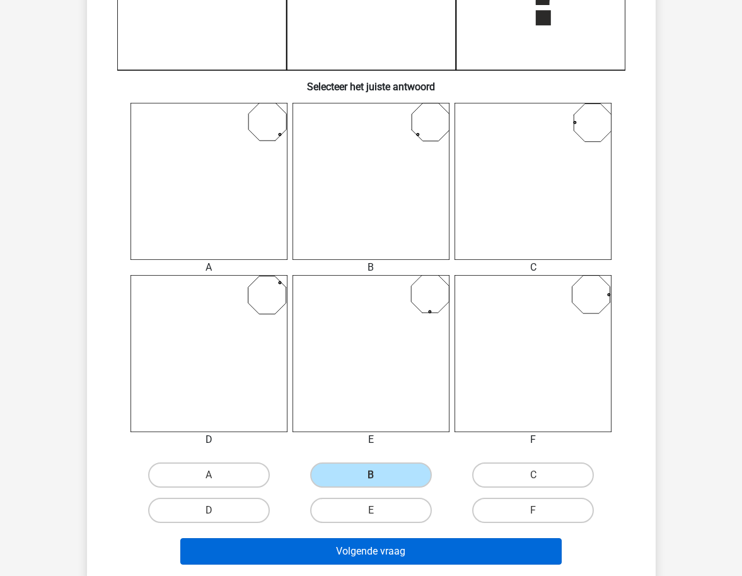
click at [423, 541] on button "Volgende vraag" at bounding box center [371, 551] width 382 height 26
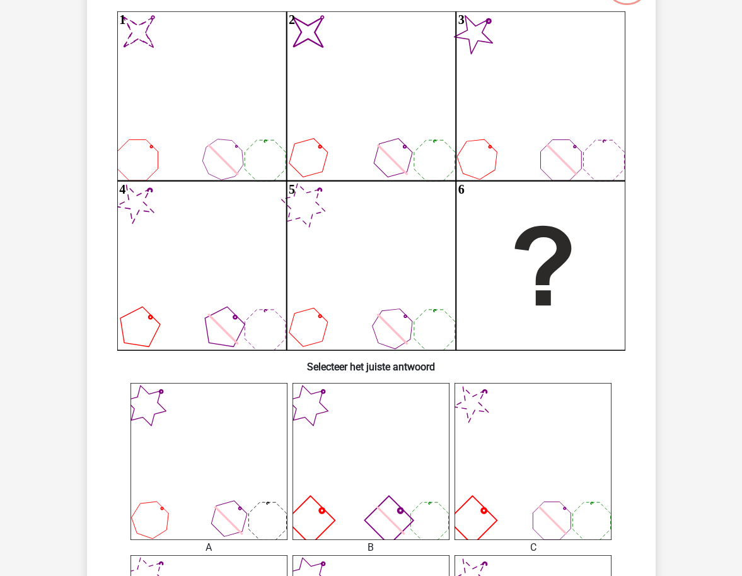
scroll to position [63, 0]
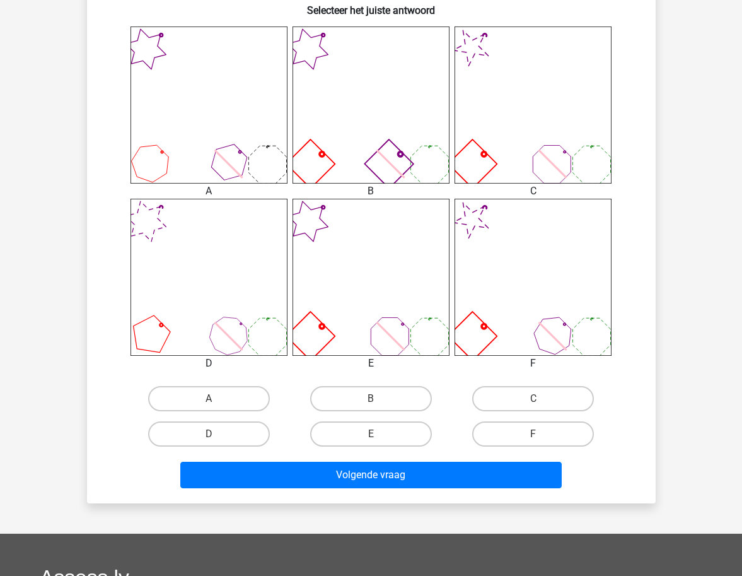
drag, startPoint x: 416, startPoint y: 481, endPoint x: 423, endPoint y: 474, distance: 9.8
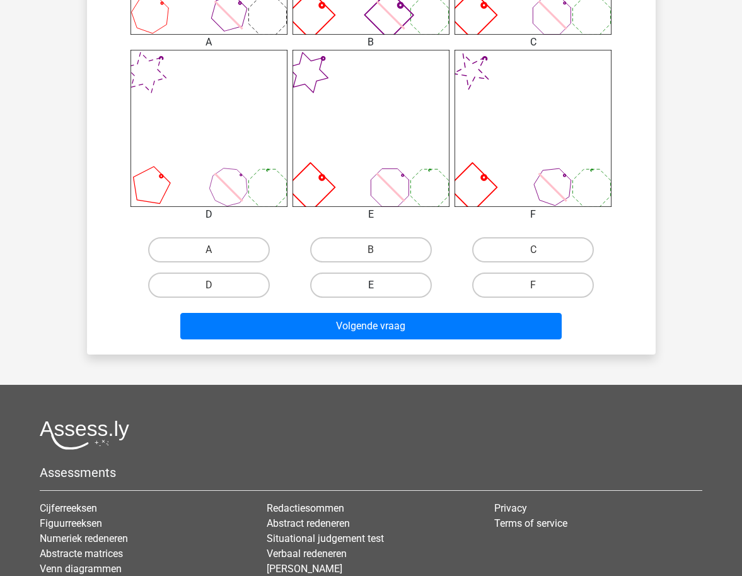
click at [360, 284] on label "E" at bounding box center [371, 284] width 122 height 25
click at [371, 285] on input "E" at bounding box center [375, 289] width 8 height 8
radio input "true"
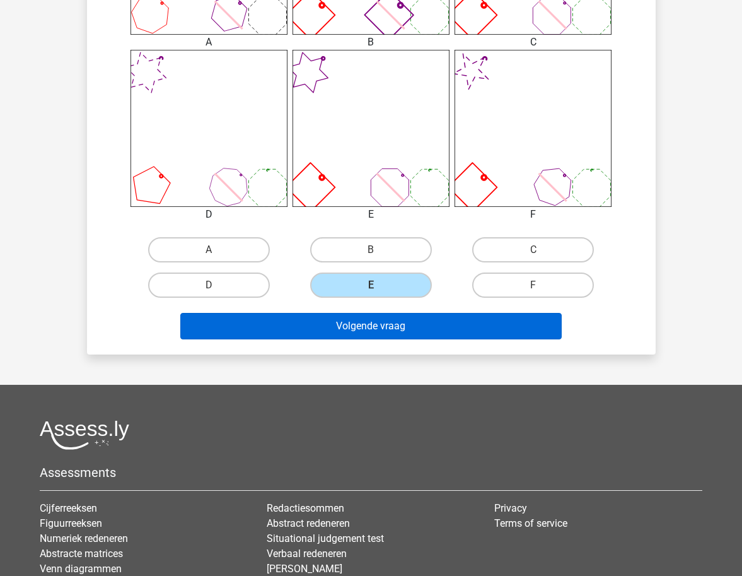
click at [370, 336] on button "Volgende vraag" at bounding box center [371, 326] width 382 height 26
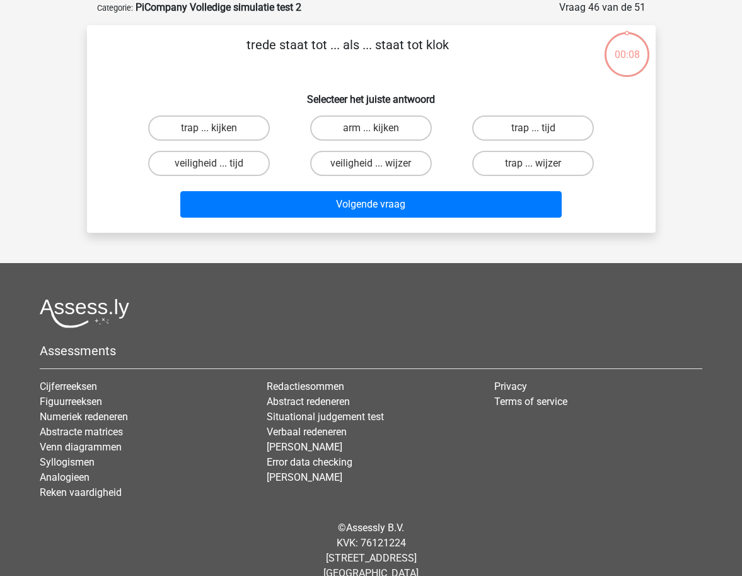
scroll to position [0, 0]
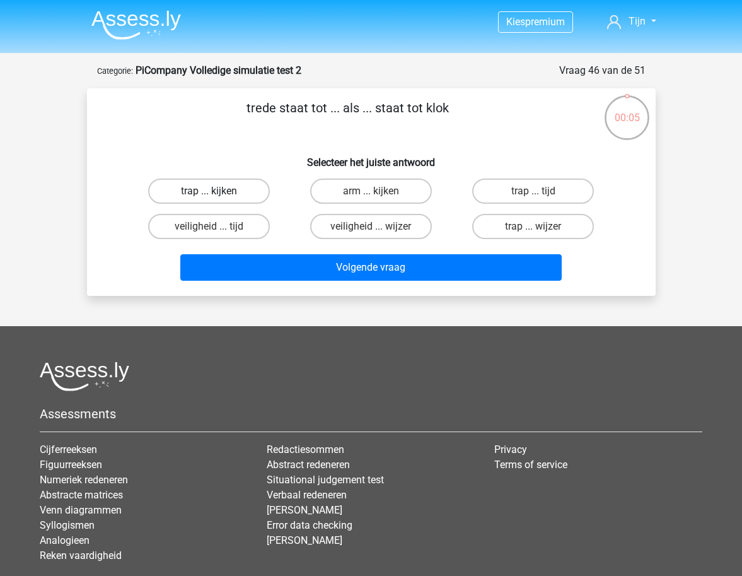
click at [233, 189] on label "trap ... kijken" at bounding box center [209, 191] width 122 height 25
click at [217, 191] on input "trap ... kijken" at bounding box center [213, 195] width 8 height 8
radio input "true"
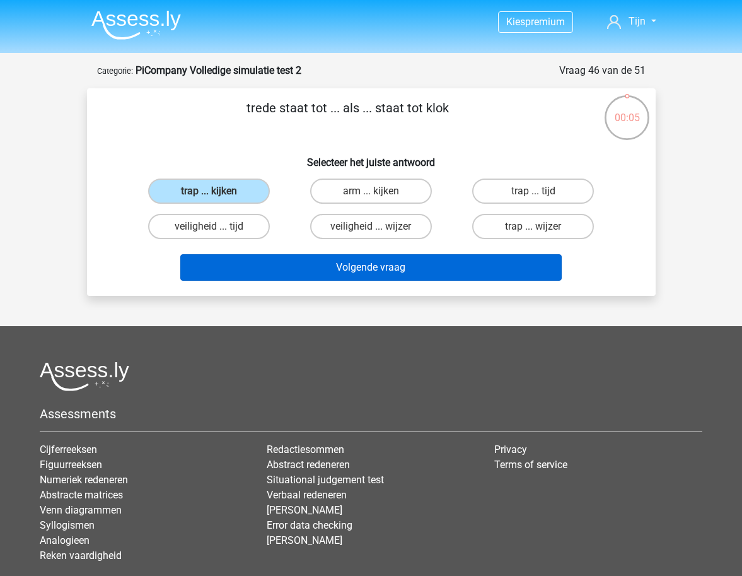
click at [380, 269] on button "Volgende vraag" at bounding box center [371, 267] width 382 height 26
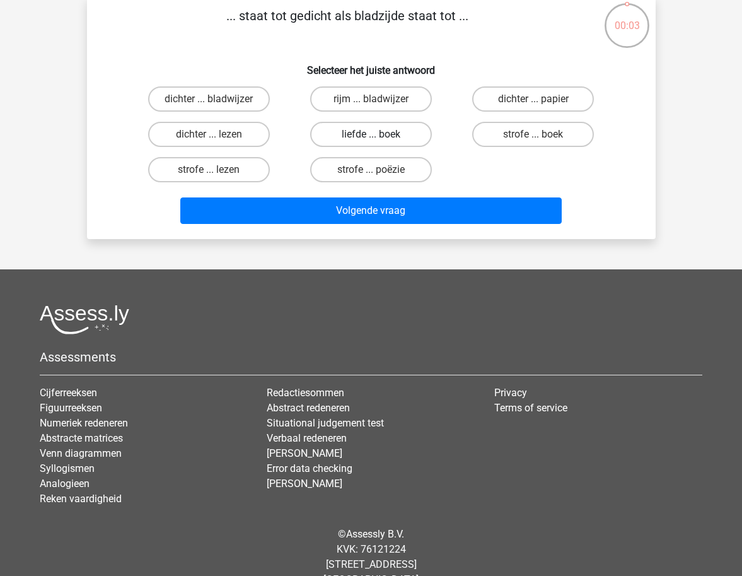
scroll to position [71, 0]
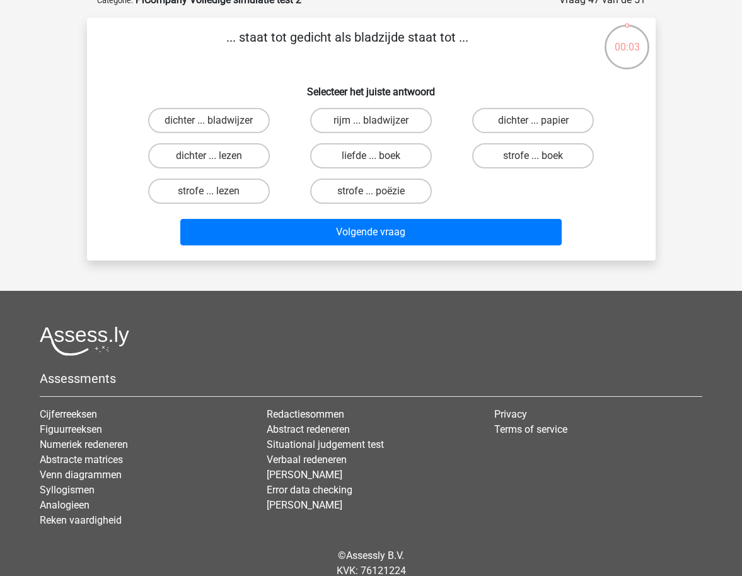
click at [374, 128] on input "rijm ... bladwijzer" at bounding box center [375, 124] width 8 height 8
radio input "true"
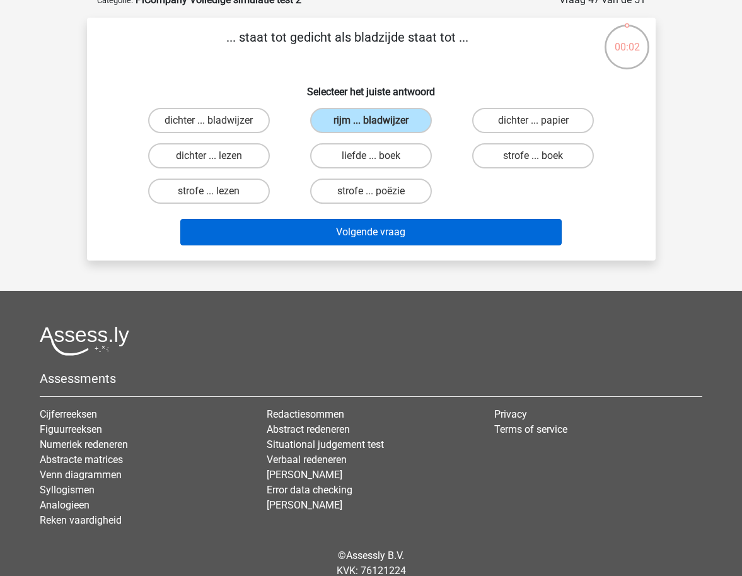
click at [406, 230] on button "Volgende vraag" at bounding box center [371, 232] width 382 height 26
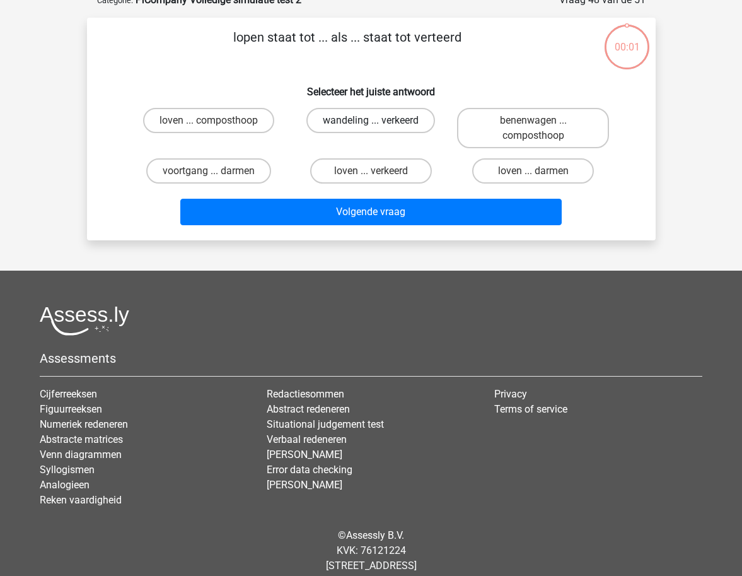
scroll to position [63, 0]
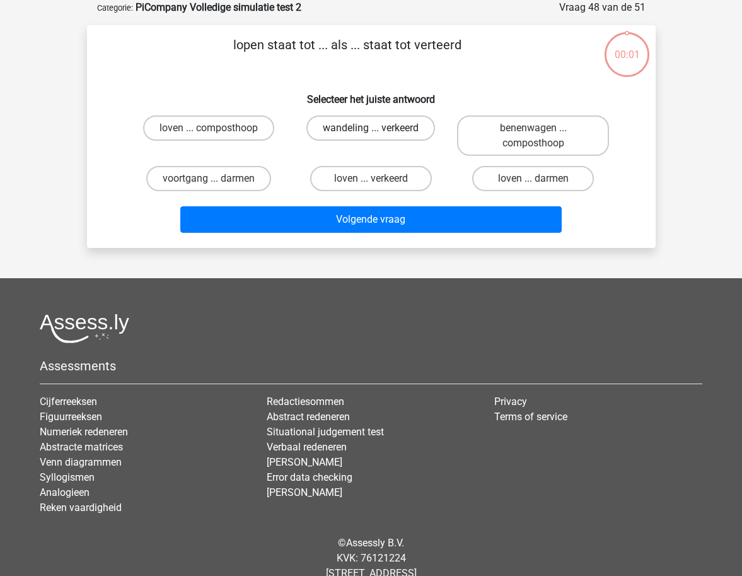
click at [370, 133] on label "wandeling ... verkeerd" at bounding box center [371, 127] width 129 height 25
click at [371, 133] on input "wandeling ... verkeerd" at bounding box center [375, 132] width 8 height 8
radio input "true"
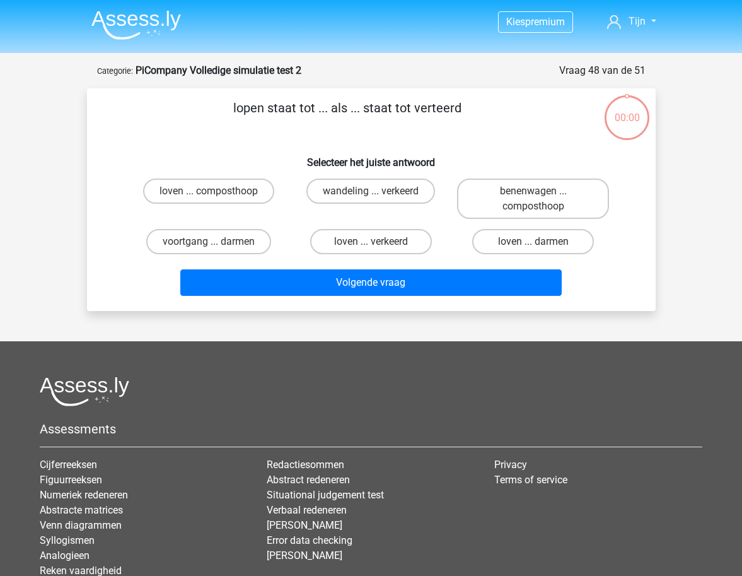
scroll to position [63, 0]
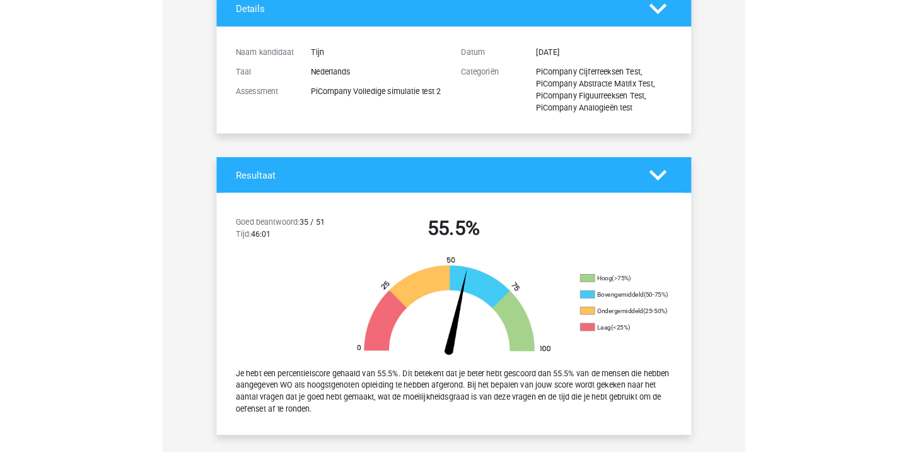
scroll to position [4, 0]
